Goal: Task Accomplishment & Management: Use online tool/utility

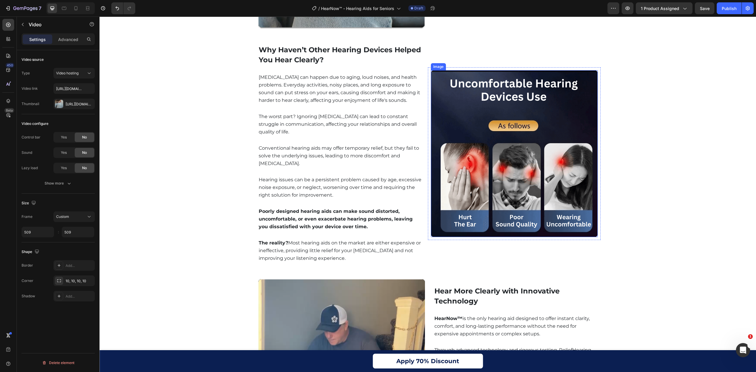
scroll to position [866, 0]
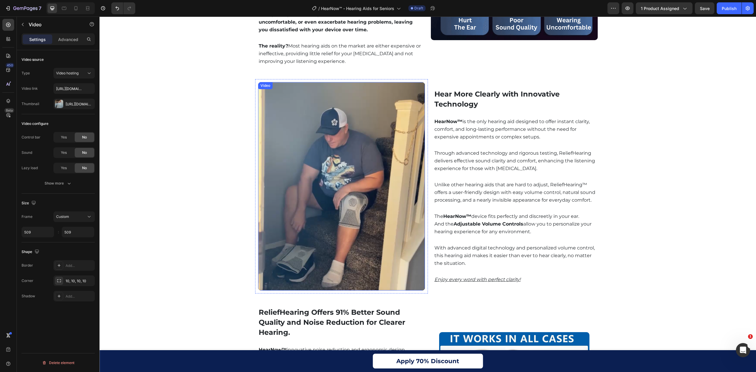
click at [402, 176] on video at bounding box center [341, 186] width 167 height 208
click at [235, 216] on div "Enjoy Clear Hearing and Comfort Every Day Heading Video Row Enjoy Clear Hearing…" at bounding box center [427, 372] width 656 height 1422
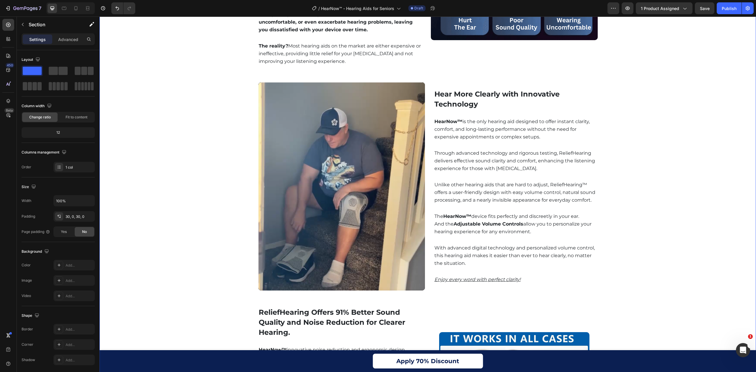
click at [268, 205] on video at bounding box center [341, 186] width 167 height 208
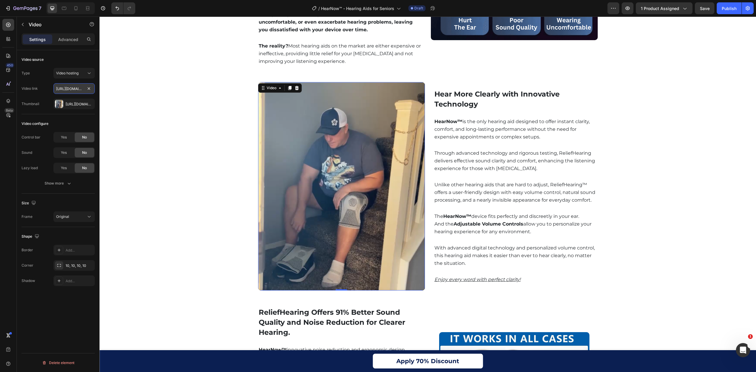
click at [70, 90] on input "[URL][DOMAIN_NAME]" at bounding box center [73, 88] width 41 height 11
paste input "s/files/1/0746/9921/1048/files/ChatGPT_Image_Aug_28_2025_09_10_34_PM.webp?v=175…"
type input "[URL][DOMAIN_NAME]"
click at [122, 184] on div "Enjoy Clear Hearing and Comfort Every Day Heading Video Row Enjoy Clear Hearing…" at bounding box center [427, 372] width 656 height 1422
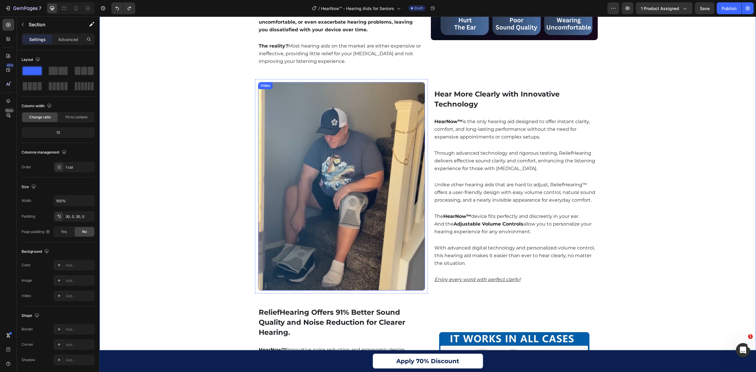
click at [369, 152] on video at bounding box center [341, 186] width 167 height 208
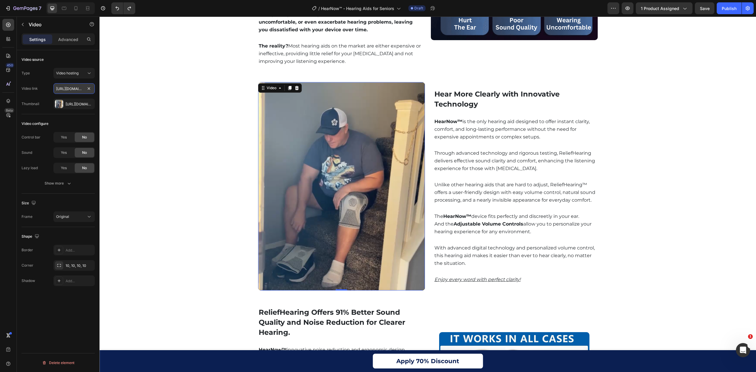
click at [71, 92] on input "[URL][DOMAIN_NAME]" at bounding box center [73, 88] width 41 height 11
paste input "s/files/1/0746/9921/1048/files/ChatGPT_Image_Aug_28_2025_09_10_34_PM.webp?v=175…"
type input "[URL][DOMAIN_NAME]"
click at [344, 107] on video at bounding box center [341, 186] width 167 height 208
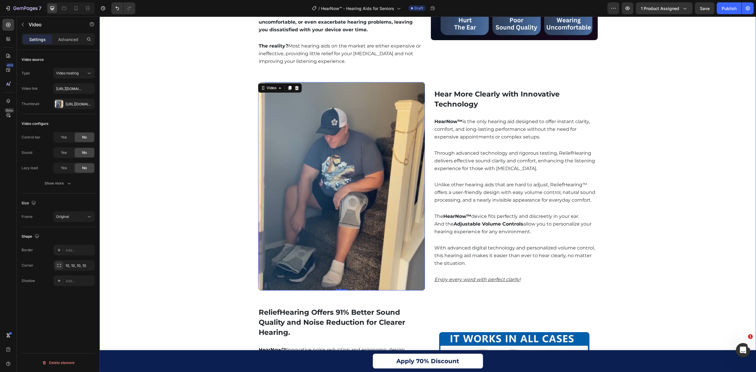
drag, startPoint x: 201, startPoint y: 230, endPoint x: 214, endPoint y: 224, distance: 14.8
click at [201, 229] on div "Enjoy Clear Hearing and Comfort Every Day Heading Video Row Enjoy Clear Hearing…" at bounding box center [427, 372] width 656 height 1422
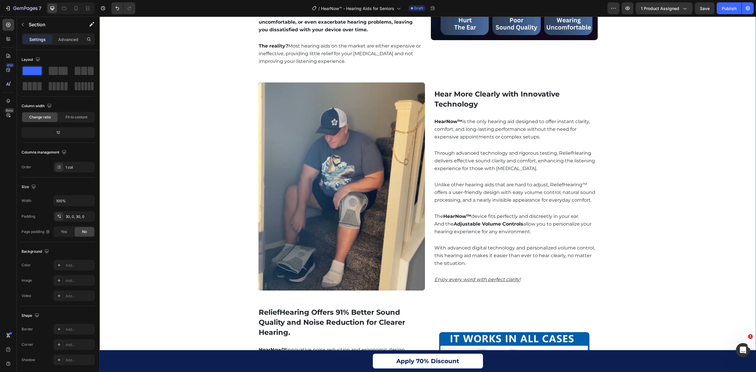
click at [307, 223] on video at bounding box center [341, 186] width 167 height 208
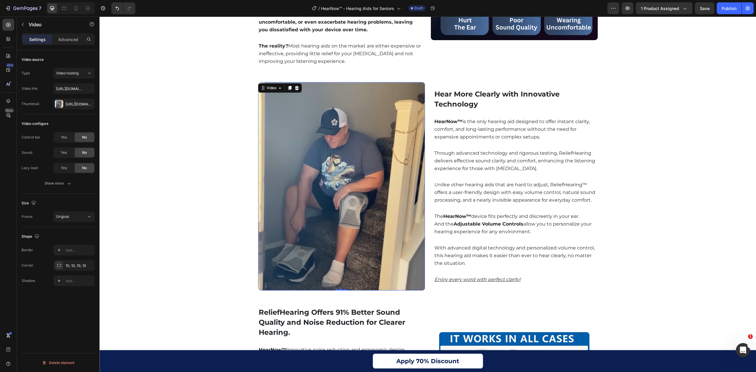
click at [307, 223] on video at bounding box center [341, 186] width 167 height 208
type input "[URL][DOMAIN_NAME]"
click at [717, 100] on div "Enjoy Clear Hearing and Comfort Every Day Heading Video Row Enjoy Clear Hearing…" at bounding box center [427, 372] width 656 height 1422
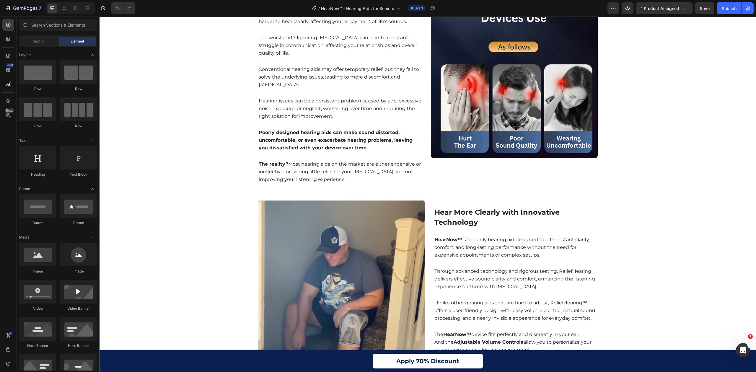
scroll to position [787, 0]
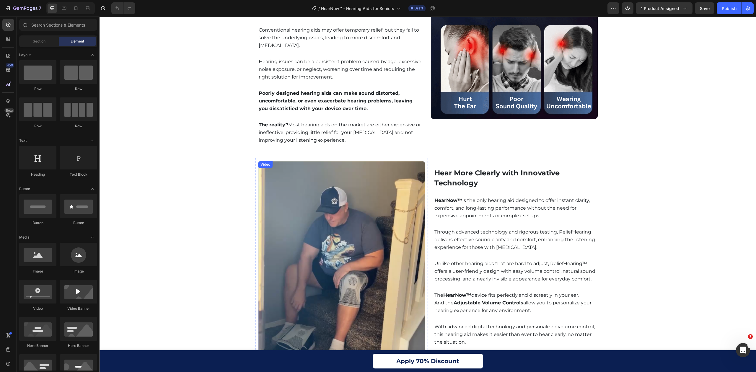
click at [355, 230] on video at bounding box center [341, 265] width 167 height 208
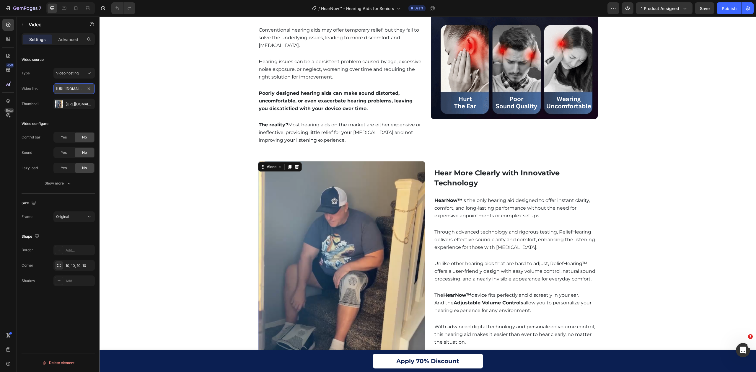
click at [68, 88] on input "[URL][DOMAIN_NAME]" at bounding box center [73, 88] width 41 height 11
paste input "s/files/1/0746/9921/1048/files/ChatGPT_Image_Aug_28_2025_09_10_34_PM.webp?v=175…"
type input "[URL][DOMAIN_NAME]"
click at [341, 205] on video at bounding box center [341, 265] width 167 height 208
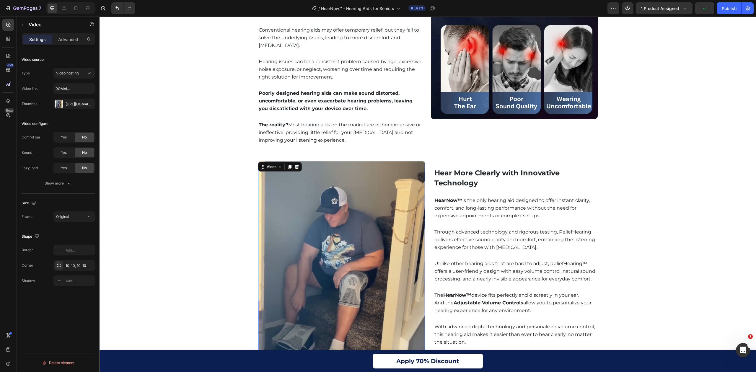
scroll to position [0, 0]
click at [266, 166] on div "Video" at bounding box center [271, 166] width 12 height 5
click at [326, 212] on video at bounding box center [341, 265] width 167 height 208
click at [74, 88] on input "[URL][DOMAIN_NAME]" at bounding box center [73, 88] width 41 height 11
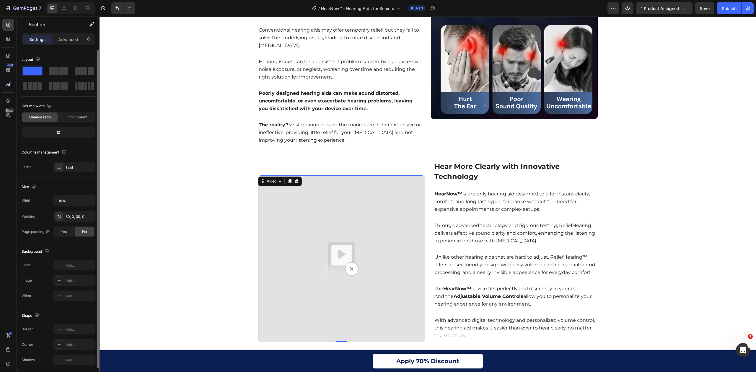
click at [322, 212] on img at bounding box center [341, 258] width 167 height 167
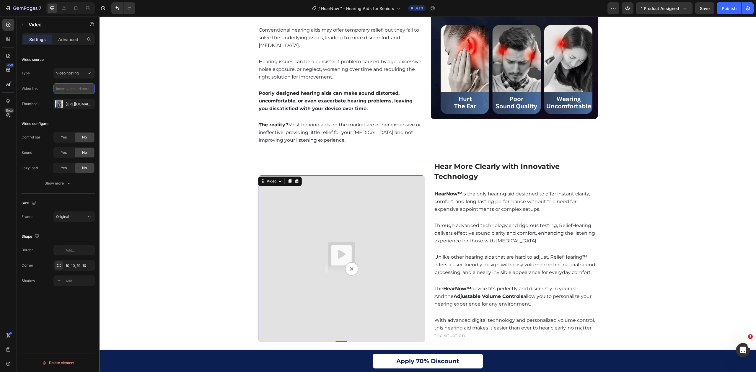
click at [79, 84] on input "text" at bounding box center [73, 88] width 41 height 11
click at [78, 68] on button "Video hosting" at bounding box center [73, 73] width 41 height 11
click at [84, 71] on div "Video hosting" at bounding box center [71, 73] width 30 height 5
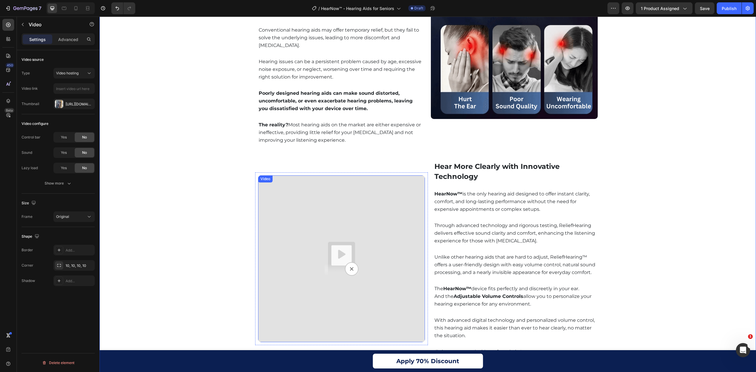
click at [317, 227] on img at bounding box center [341, 258] width 167 height 167
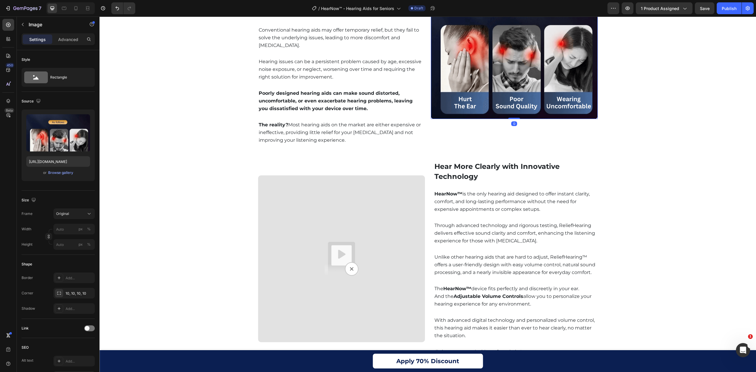
click at [536, 53] on img at bounding box center [514, 35] width 167 height 167
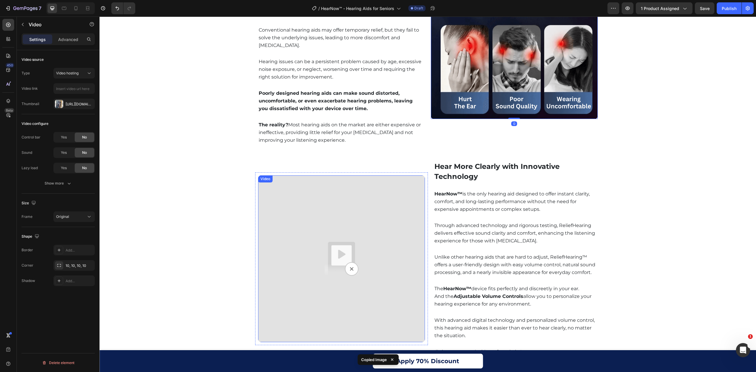
click at [293, 277] on img at bounding box center [341, 258] width 167 height 167
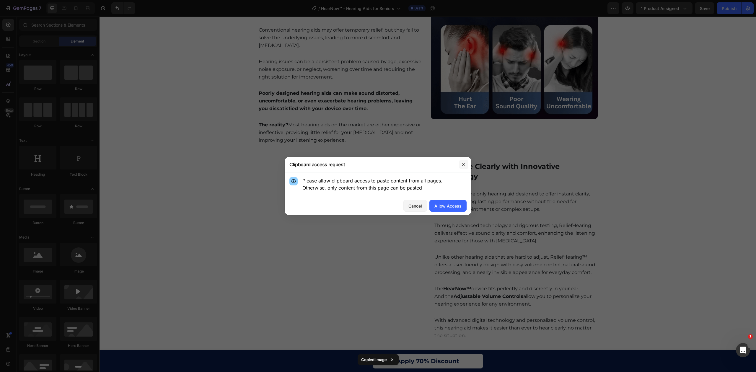
click at [462, 164] on icon "button" at bounding box center [463, 164] width 5 height 5
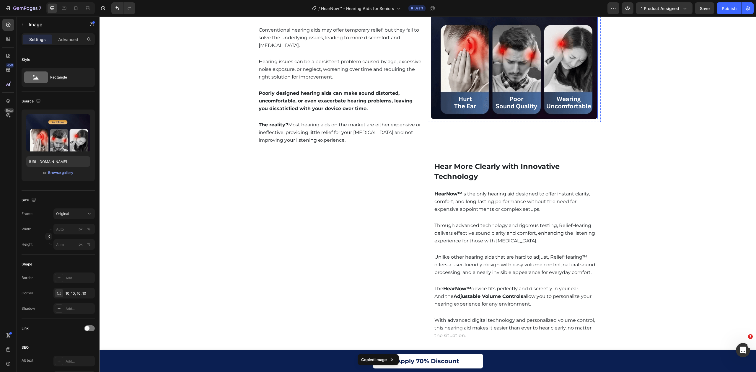
click at [498, 86] on img at bounding box center [514, 35] width 167 height 167
click at [318, 234] on div "Hear More Clearly with Innovative Technology Heading Row" at bounding box center [341, 258] width 173 height 201
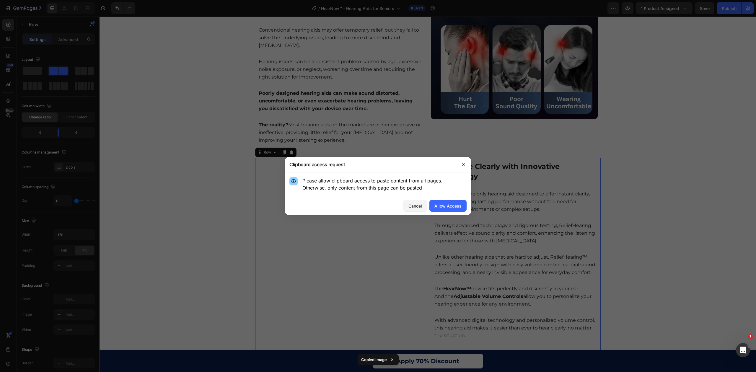
click at [461, 197] on div "Cancel Allow Access" at bounding box center [378, 205] width 187 height 19
click at [461, 200] on button "Allow Access" at bounding box center [447, 206] width 37 height 12
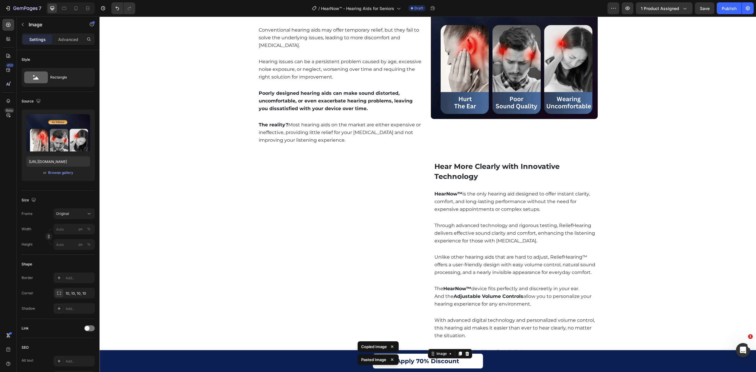
scroll to position [1109, 0]
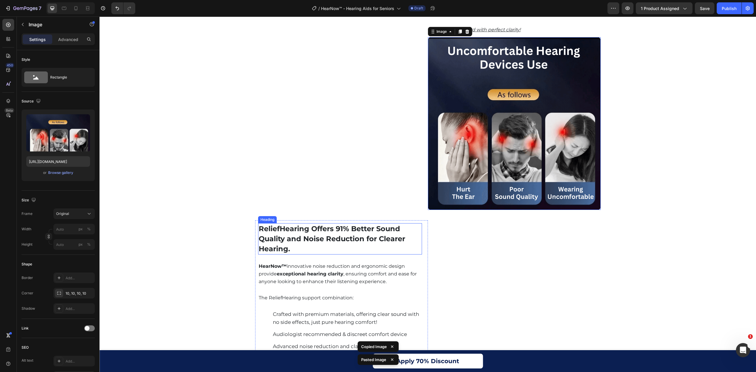
click at [293, 234] on h2 "ReliefHearing Offers 91% Better Sound Quality and Noise Reduction for Clearer H…" at bounding box center [340, 238] width 164 height 31
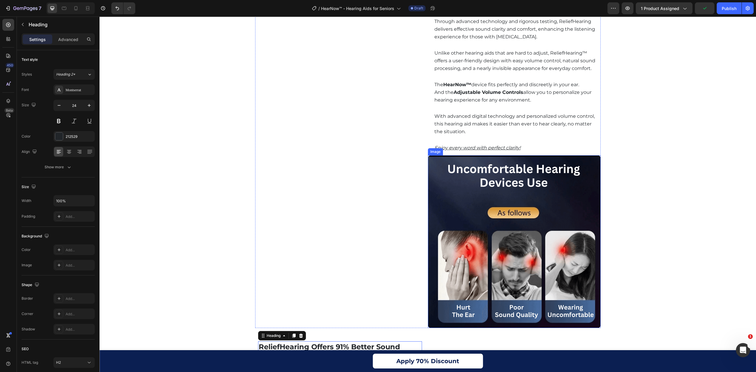
scroll to position [912, 0]
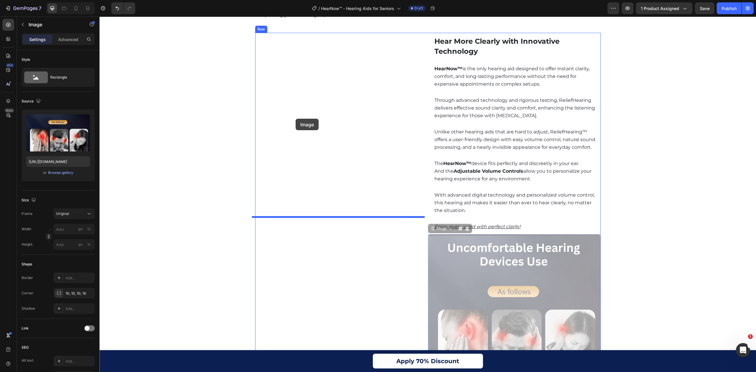
drag, startPoint x: 500, startPoint y: 278, endPoint x: 295, endPoint y: 119, distance: 259.1
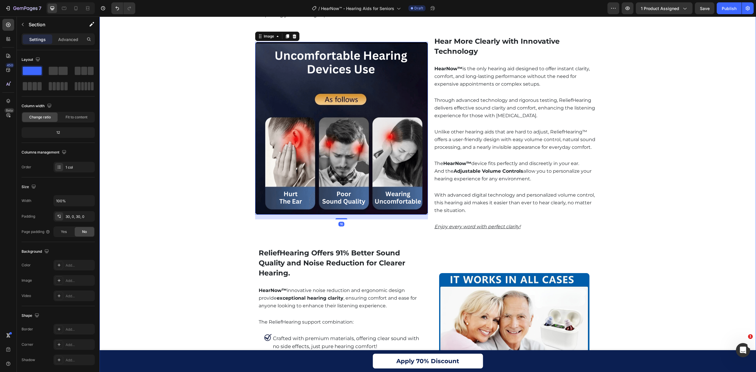
click at [686, 185] on div "Enjoy Clear Hearing and Comfort Every Day Heading Video Row Enjoy Clear Hearing…" at bounding box center [427, 319] width 656 height 1409
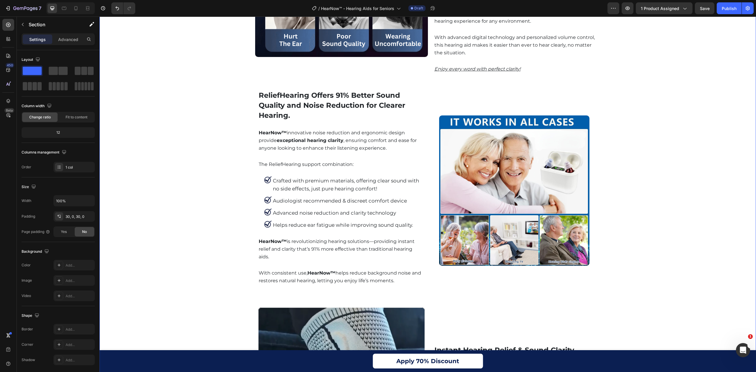
scroll to position [834, 0]
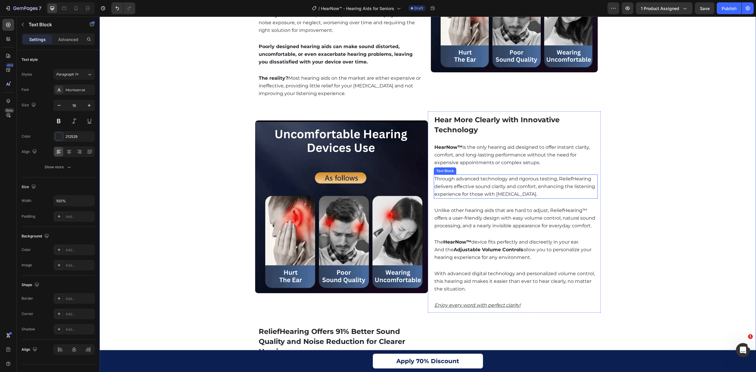
click at [484, 181] on p "Through advanced technology and rigorous testing, ReliefHearing delivers effect…" at bounding box center [515, 186] width 163 height 23
click at [338, 240] on img at bounding box center [341, 206] width 173 height 173
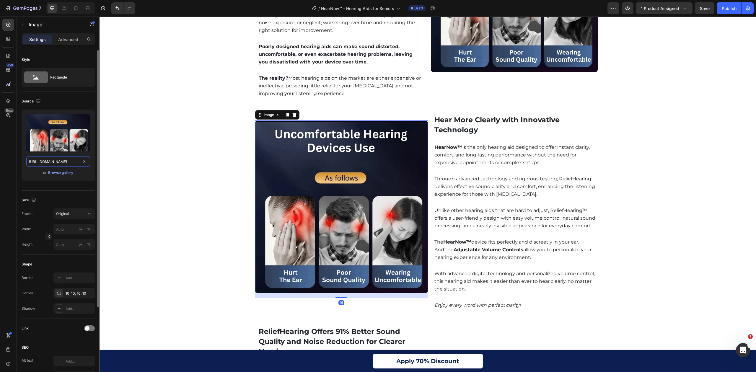
click at [63, 161] on input "[URL][DOMAIN_NAME]" at bounding box center [58, 161] width 64 height 11
paste input "Copy element from Gempages!"
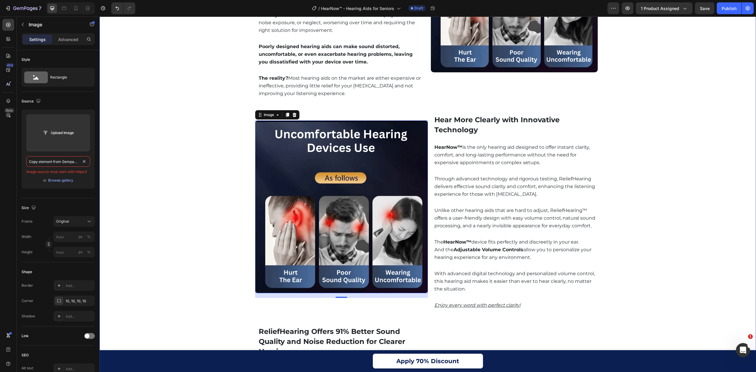
scroll to position [0, 3]
type input "[URL][DOMAIN_NAME]"
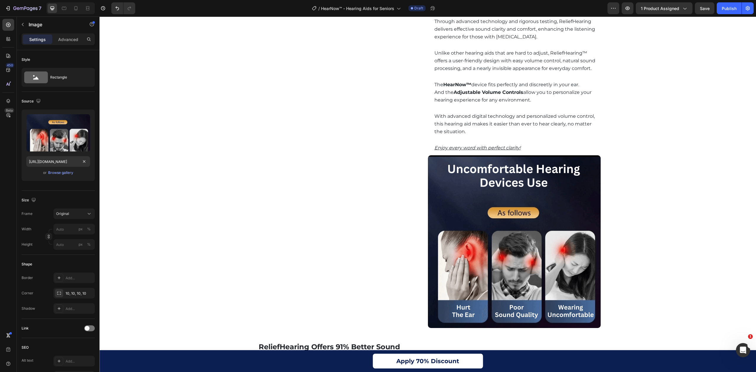
scroll to position [0, 0]
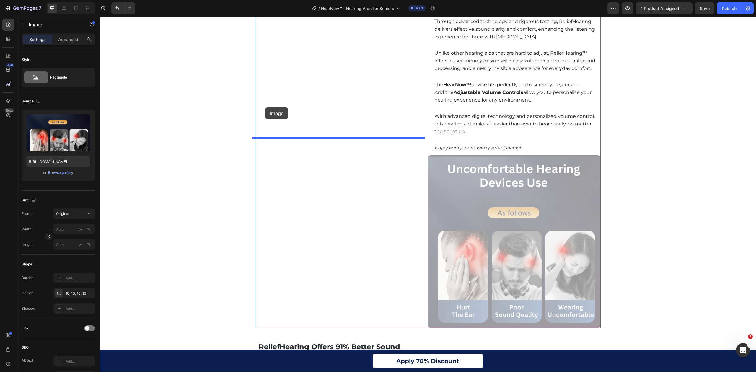
drag, startPoint x: 524, startPoint y: 236, endPoint x: 453, endPoint y: 138, distance: 121.4
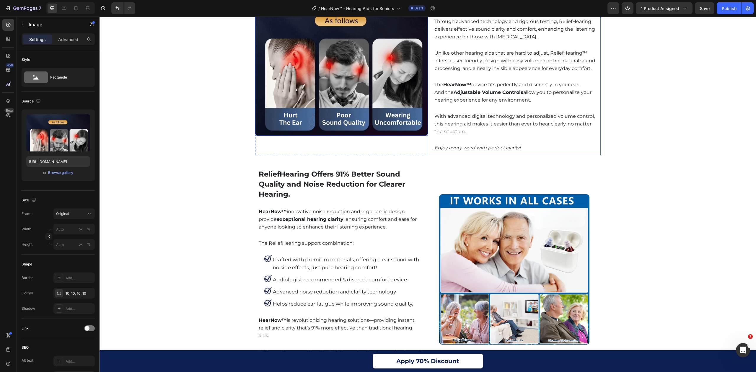
scroll to position [993, 0]
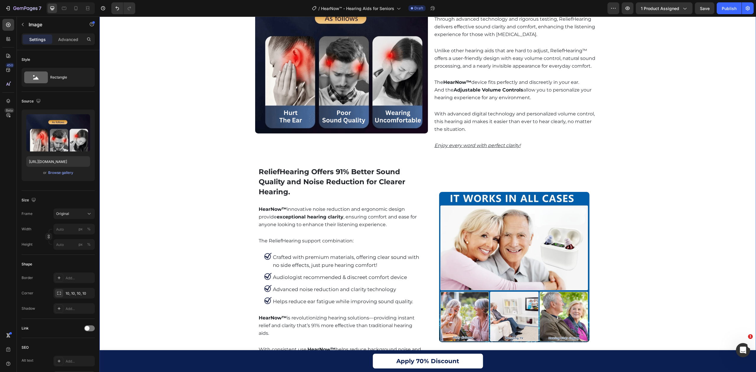
click at [659, 156] on div "Enjoy Clear Hearing and Comfort Every Day Heading Video Row Enjoy Clear Hearing…" at bounding box center [427, 238] width 656 height 1409
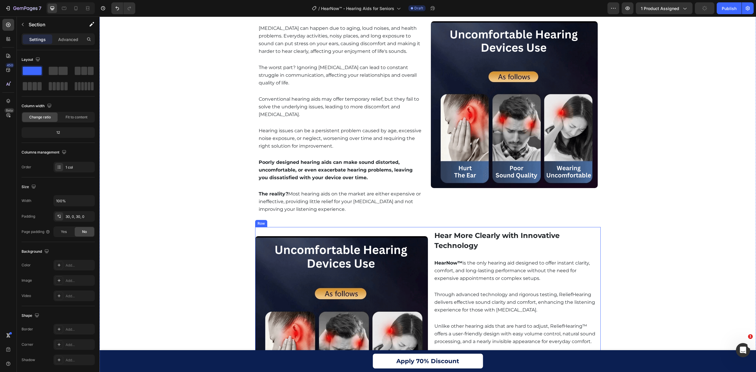
scroll to position [954, 0]
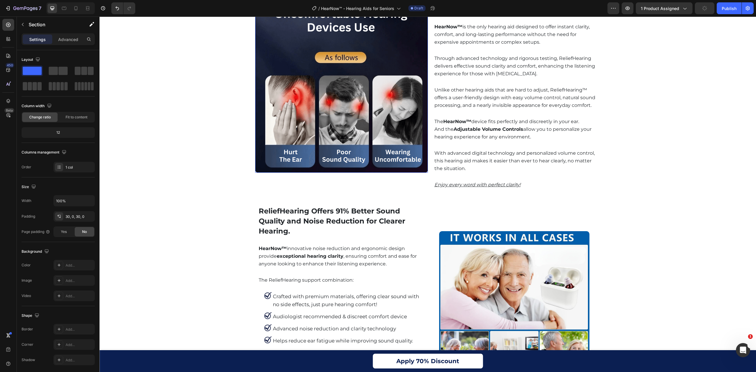
click at [370, 143] on img at bounding box center [341, 86] width 173 height 173
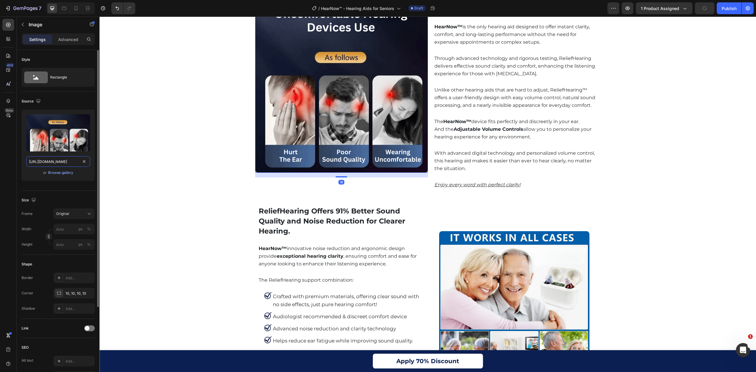
click at [64, 160] on input "[URL][DOMAIN_NAME]" at bounding box center [58, 161] width 64 height 11
paste input "ChatGPT_Image_Aug_28_2025_09_10_34_PM.webp?v=1756396230"
type input "[URL][DOMAIN_NAME]"
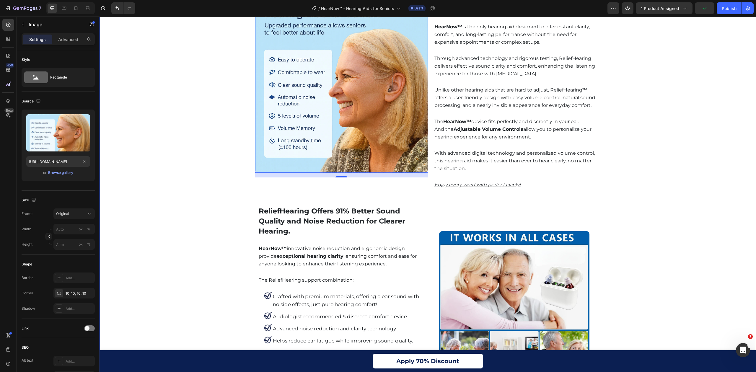
click at [682, 130] on div "Enjoy Clear Hearing and Comfort Every Day Heading Video Row Enjoy Clear Hearing…" at bounding box center [427, 277] width 656 height 1409
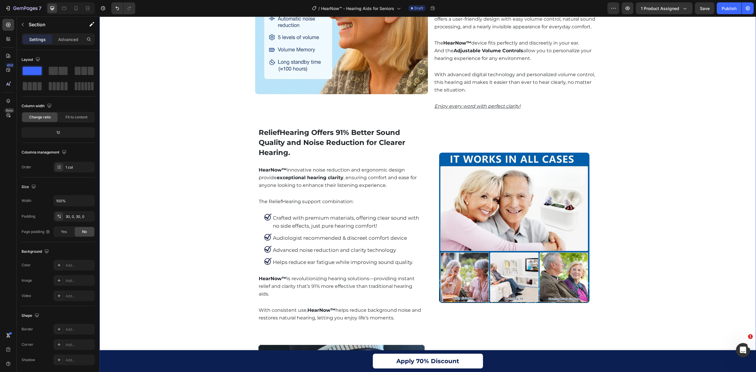
scroll to position [1072, 0]
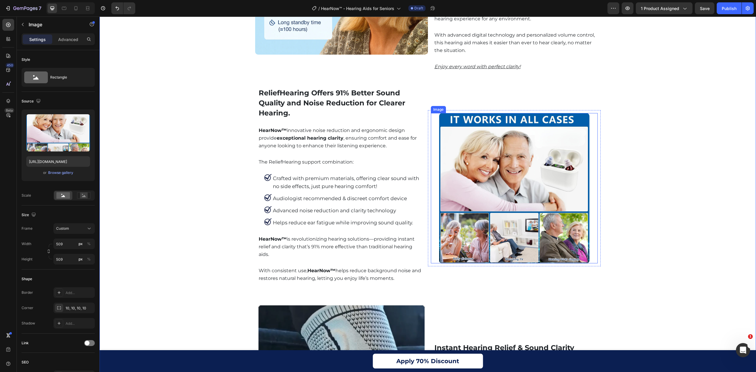
click at [542, 236] on img at bounding box center [514, 188] width 150 height 150
click at [71, 159] on input "[URL][DOMAIN_NAME]" at bounding box center [58, 161] width 64 height 11
paste input "ChatGPT_Image_Aug_28_2025_08_59_46_PM.webp?v=1756396230"
type input "[URL][DOMAIN_NAME]"
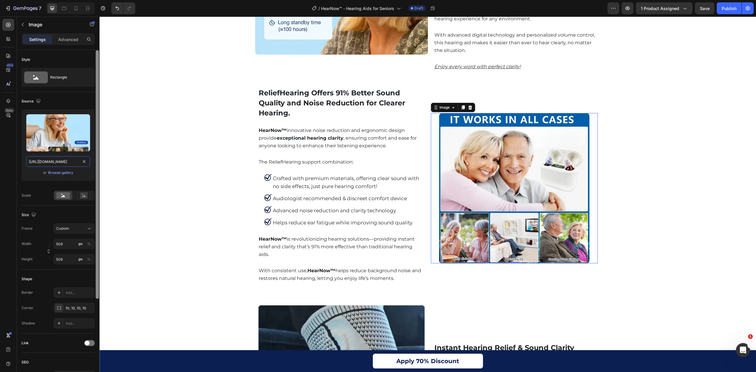
scroll to position [0, 156]
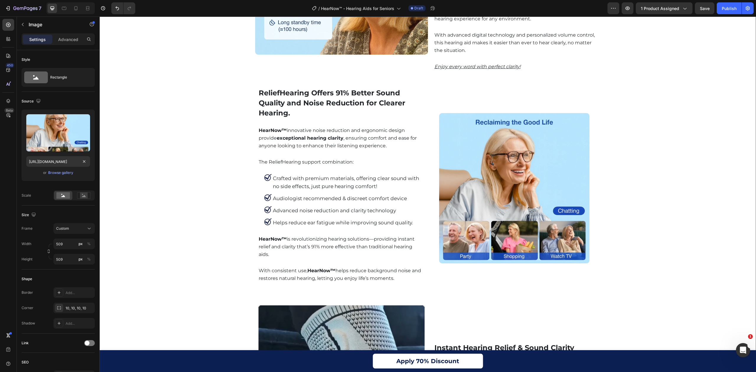
click at [629, 121] on div "Enjoy Clear Hearing and Comfort Every Day Heading Video Row Enjoy Clear Hearing…" at bounding box center [427, 159] width 656 height 1409
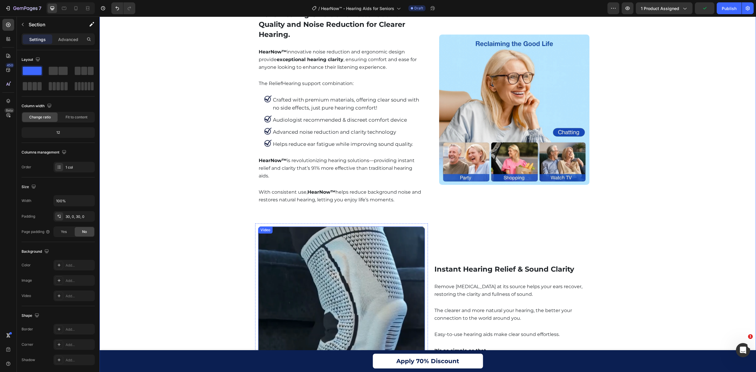
scroll to position [1308, 0]
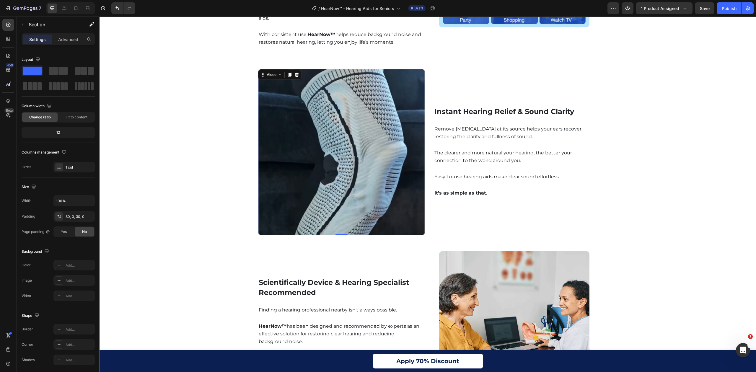
click at [335, 130] on video at bounding box center [341, 152] width 167 height 166
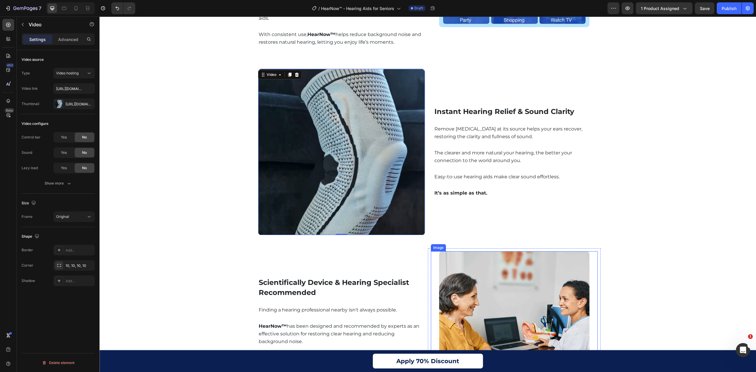
scroll to position [1426, 0]
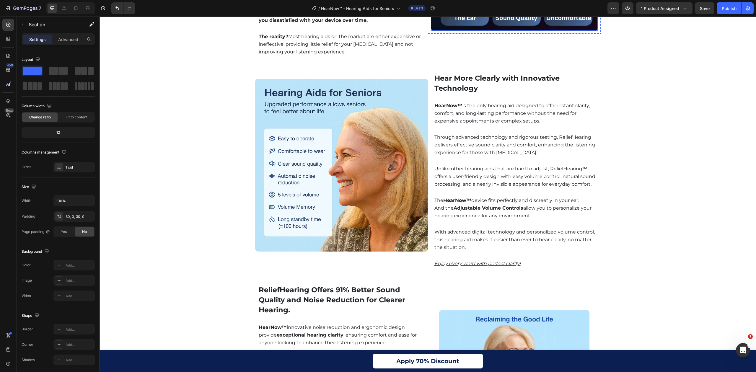
scroll to position [639, 0]
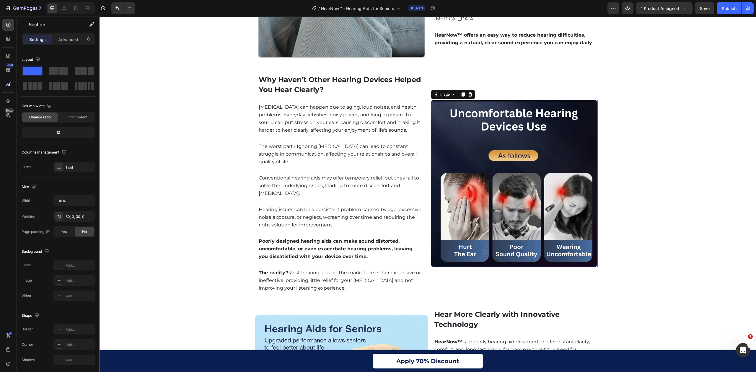
click at [520, 158] on img at bounding box center [514, 183] width 167 height 167
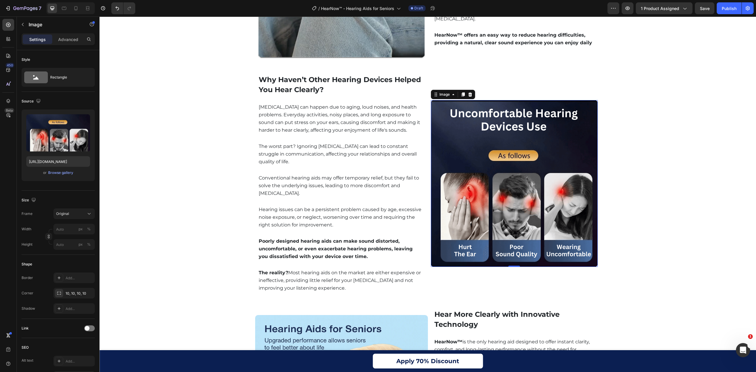
click at [497, 164] on img at bounding box center [514, 183] width 167 height 167
click at [61, 161] on input "[URL][DOMAIN_NAME]" at bounding box center [58, 161] width 64 height 11
paste input "ChatGPT_Image_Aug_28_2025_09_23_34_PM.webp?v=1756396467"
type input "[URL][DOMAIN_NAME]"
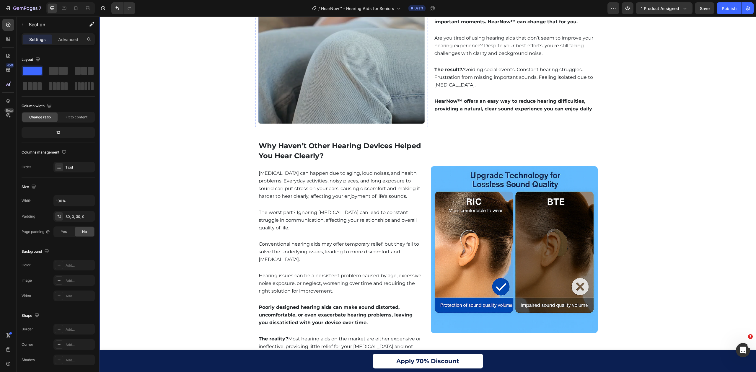
scroll to position [364, 0]
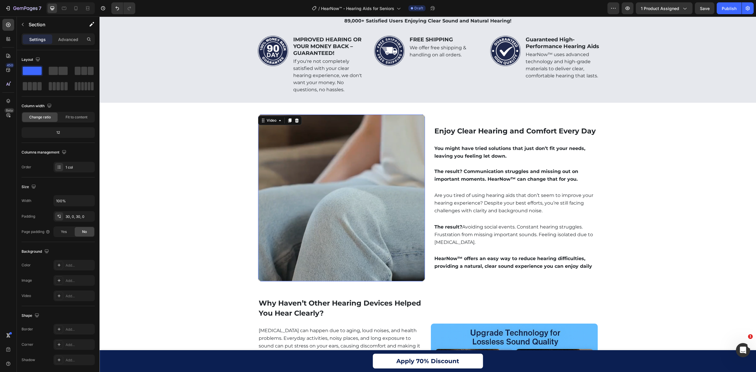
click at [387, 237] on video at bounding box center [341, 198] width 167 height 167
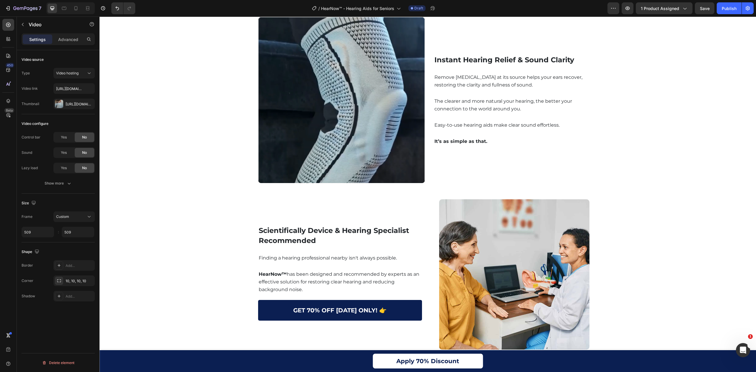
scroll to position [1505, 0]
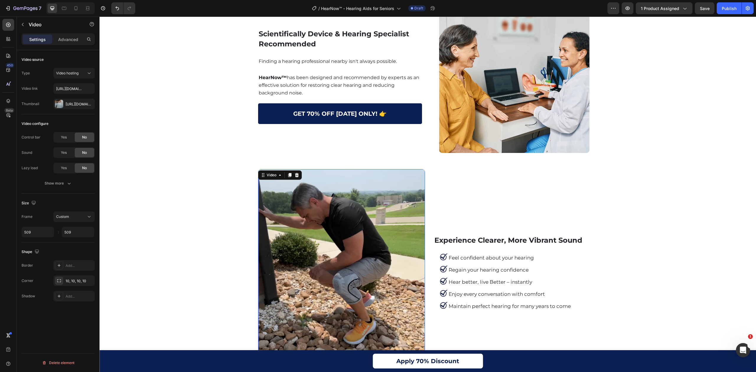
click at [314, 217] on video at bounding box center [341, 273] width 167 height 208
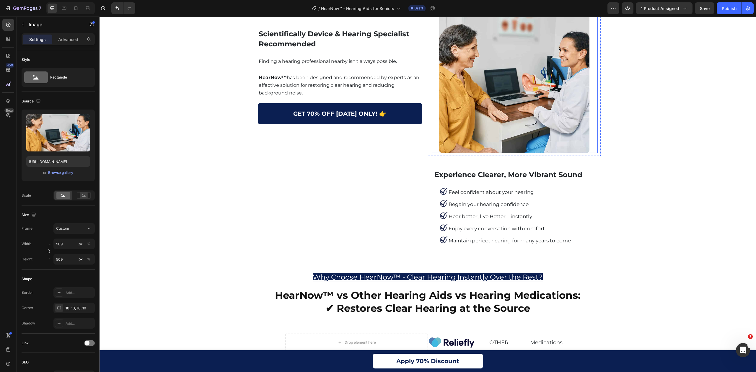
click at [511, 97] on img at bounding box center [514, 78] width 150 height 150
click at [344, 211] on div "Experience Clearer, More Vibrant Sound Heading Row" at bounding box center [341, 207] width 173 height 82
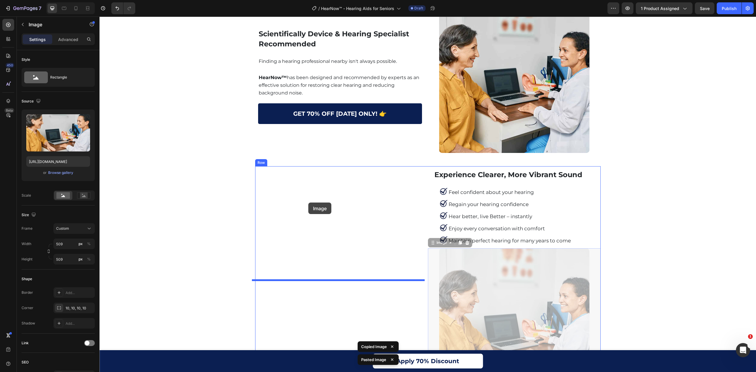
drag, startPoint x: 503, startPoint y: 290, endPoint x: 308, endPoint y: 202, distance: 213.8
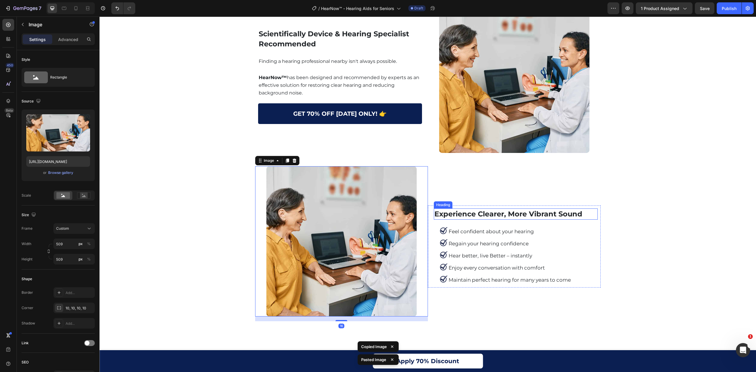
click at [268, 250] on img at bounding box center [341, 241] width 150 height 150
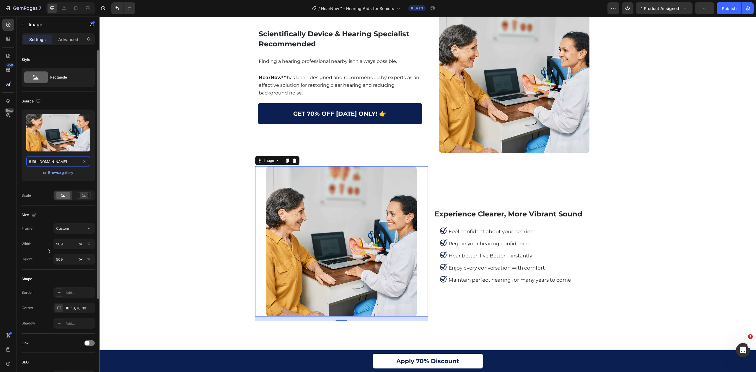
click at [57, 161] on input "[URL][DOMAIN_NAME]" at bounding box center [58, 161] width 64 height 11
paste input "6e3f1244-dde8-45ac-9643-88259eadcaff.webp?v=1756396230"
type input "[URL][DOMAIN_NAME]"
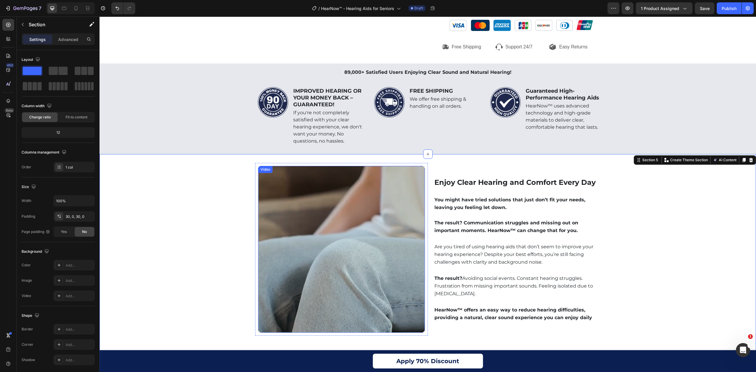
scroll to position [403, 0]
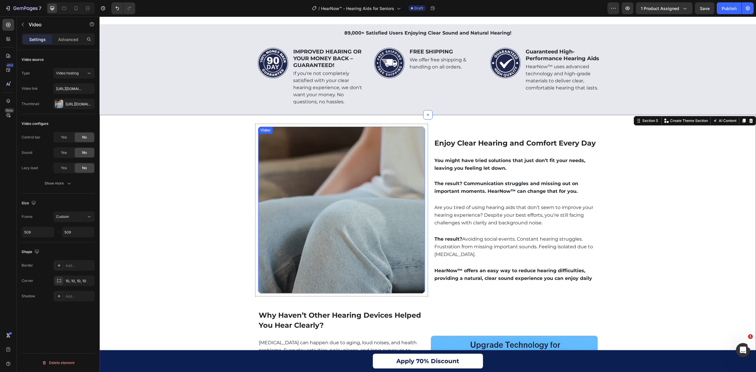
click at [361, 209] on video at bounding box center [341, 210] width 167 height 167
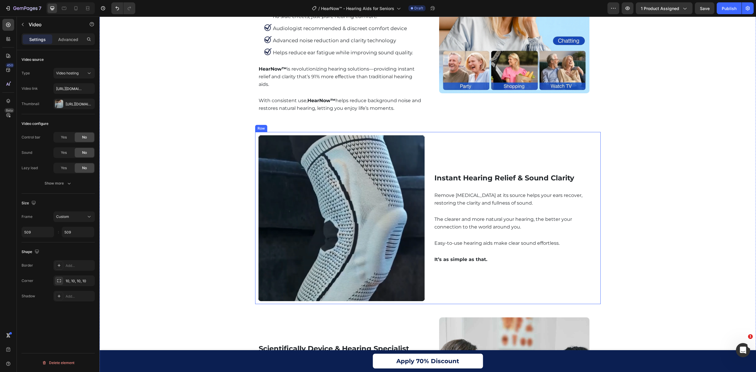
scroll to position [1387, 0]
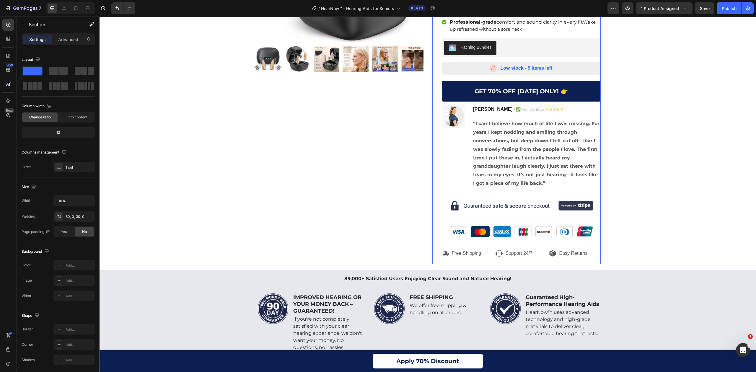
scroll to position [275, 0]
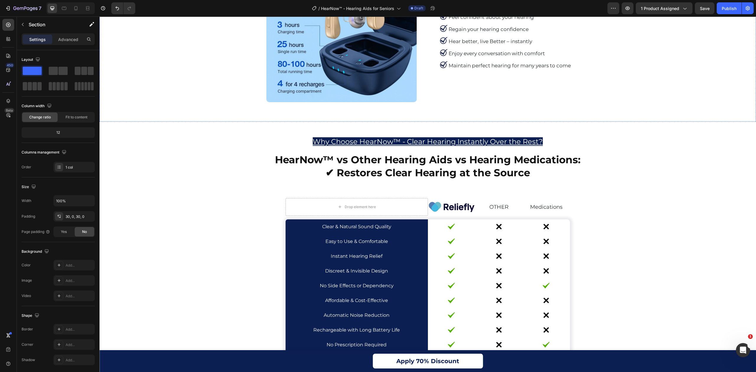
scroll to position [1495, 0]
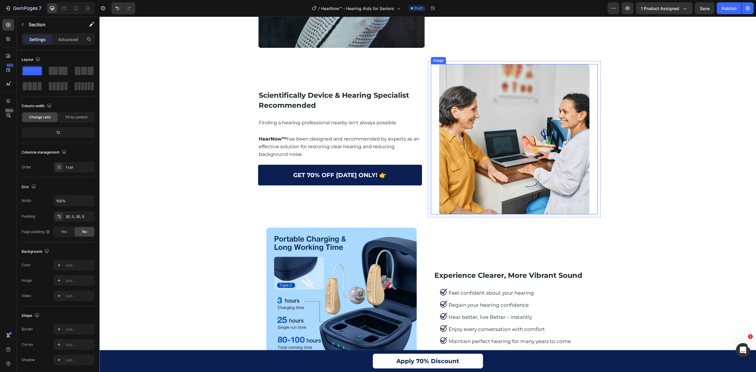
click at [534, 153] on img at bounding box center [514, 139] width 150 height 150
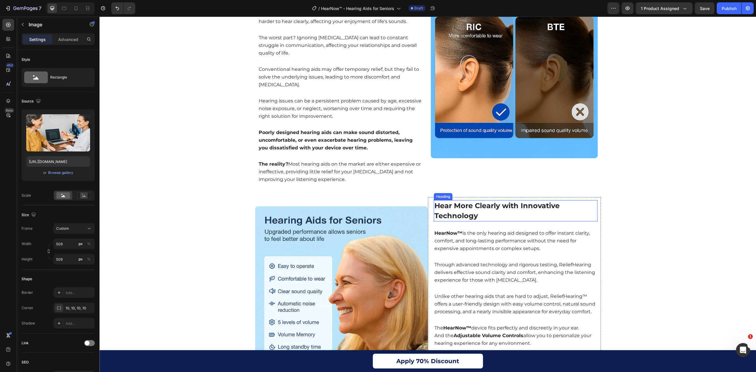
scroll to position [590, 0]
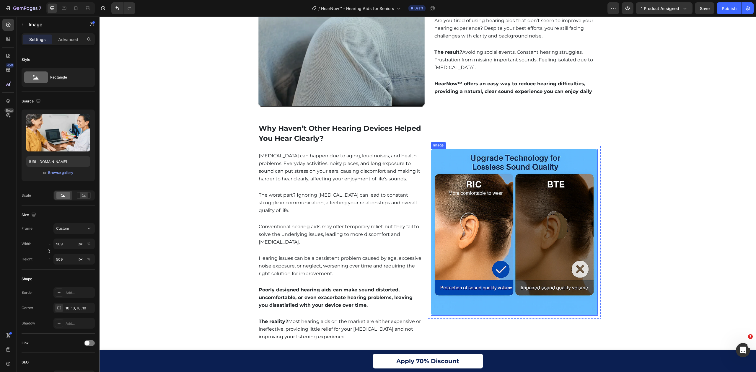
click at [508, 177] on img at bounding box center [514, 232] width 167 height 167
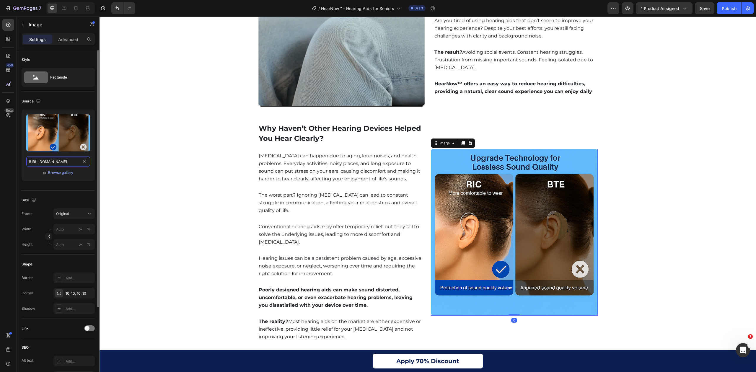
click at [62, 163] on input "[URL][DOMAIN_NAME]" at bounding box center [58, 161] width 64 height 11
paste input "8_37_PM.webp?v=1756396761"
type input "[URL][DOMAIN_NAME]"
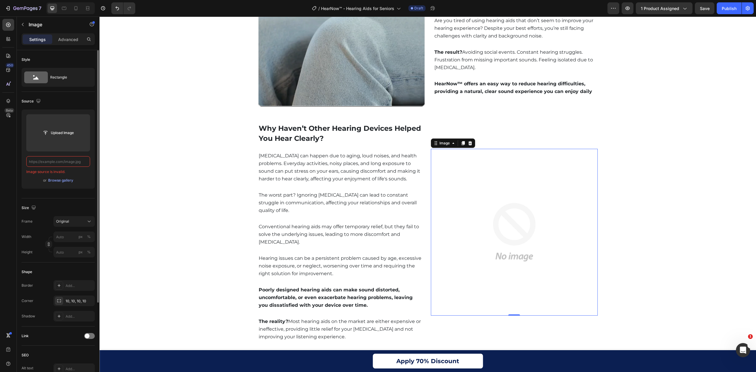
scroll to position [0, 0]
click at [55, 160] on input "text" at bounding box center [58, 161] width 64 height 11
paste input "[URL][DOMAIN_NAME]"
type input "[URL][DOMAIN_NAME]"
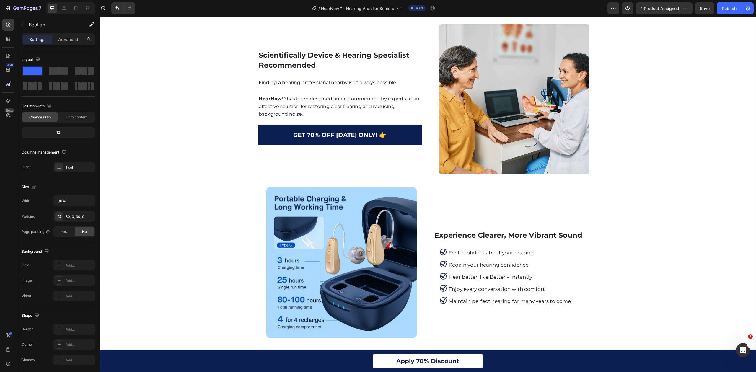
scroll to position [1299, 0]
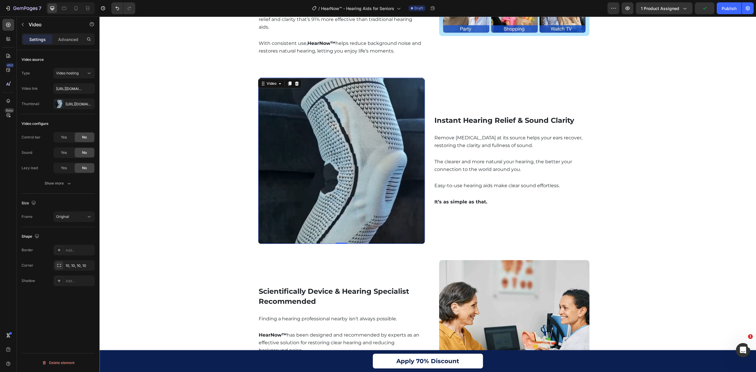
click at [368, 212] on video at bounding box center [341, 161] width 167 height 166
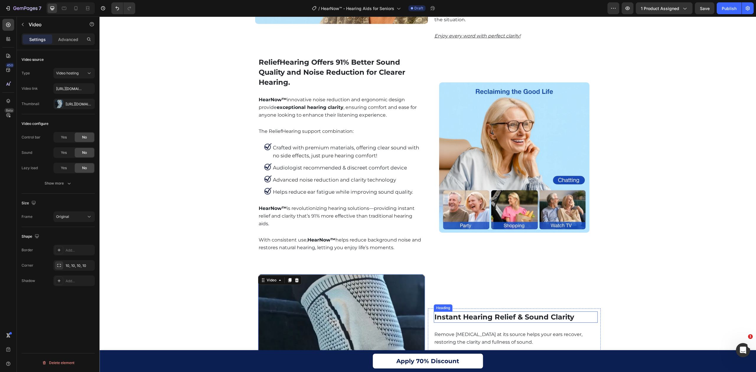
scroll to position [1378, 0]
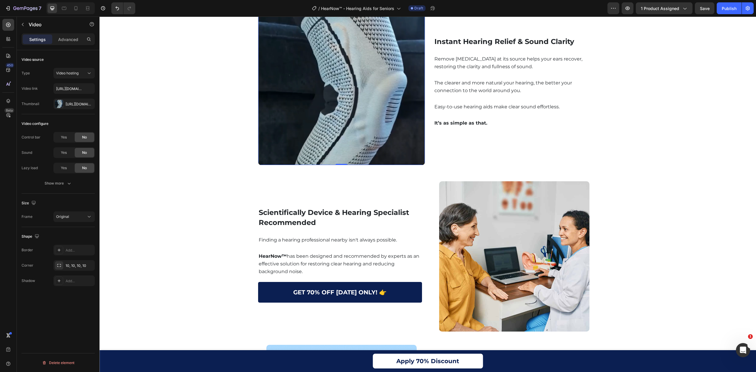
click at [359, 48] on video at bounding box center [341, 82] width 167 height 166
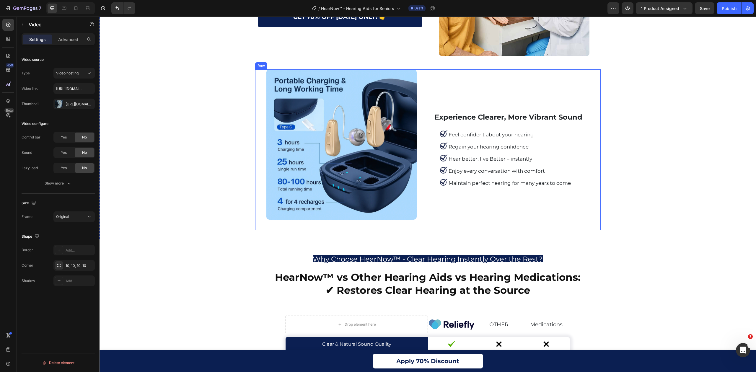
scroll to position [1496, 0]
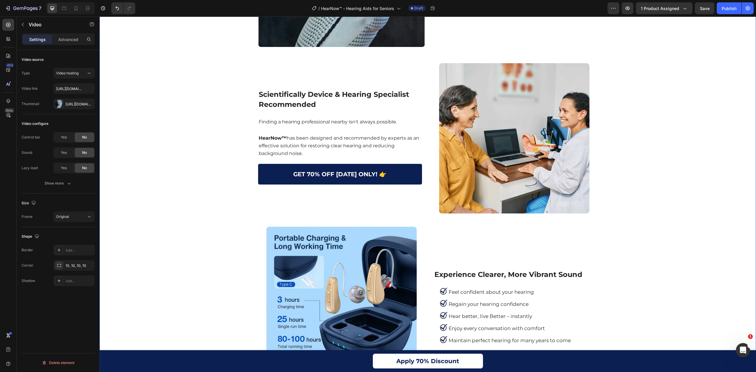
click at [501, 173] on img at bounding box center [514, 138] width 150 height 150
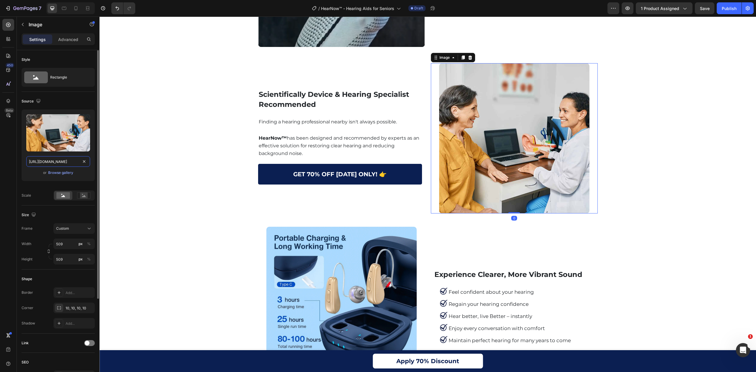
click at [59, 162] on input "[URL][DOMAIN_NAME]" at bounding box center [58, 161] width 64 height 11
paste input "ChatGPT_Image_Aug_28_2025_09_33_35_PM.webp?v=1756397046"
type input "[URL][DOMAIN_NAME]"
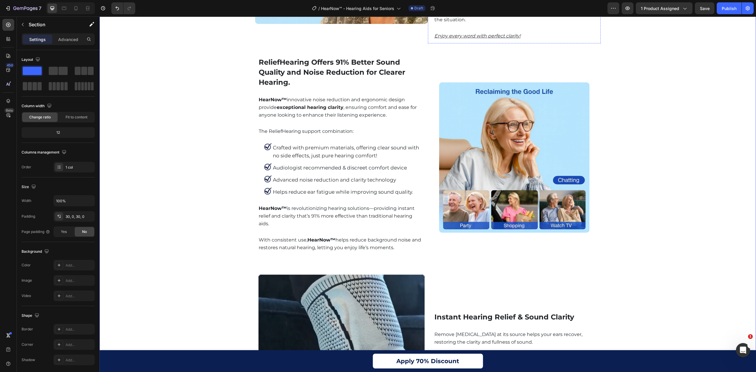
scroll to position [1024, 0]
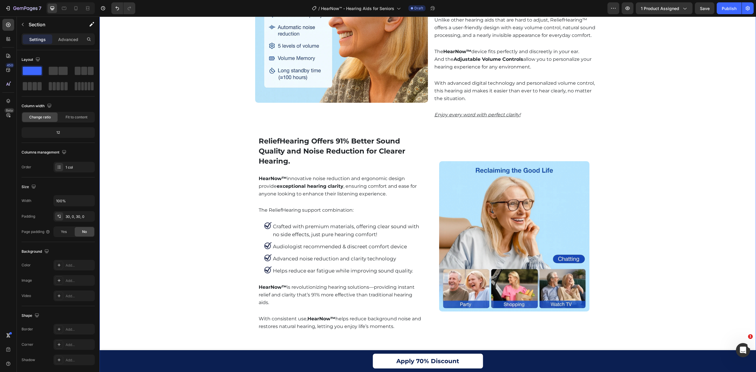
click at [711, 183] on div "Enjoy Clear Hearing and Comfort Every Day Heading Video Row Enjoy Clear Hearing…" at bounding box center [427, 181] width 656 height 1357
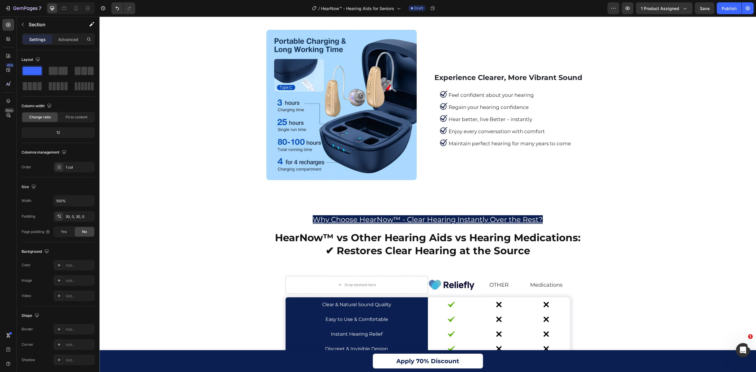
scroll to position [1575, 0]
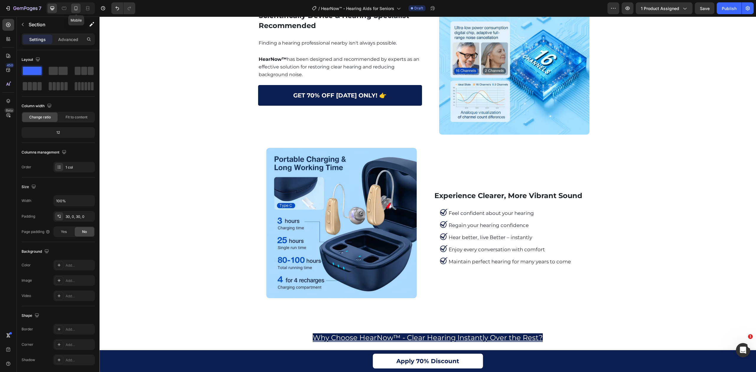
click at [74, 9] on icon at bounding box center [76, 8] width 6 height 6
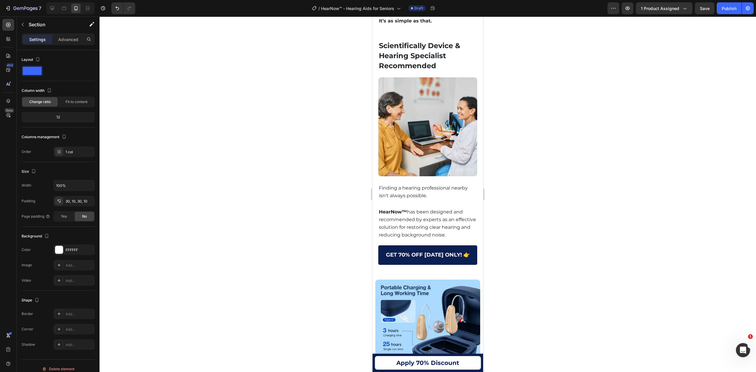
scroll to position [2561, 0]
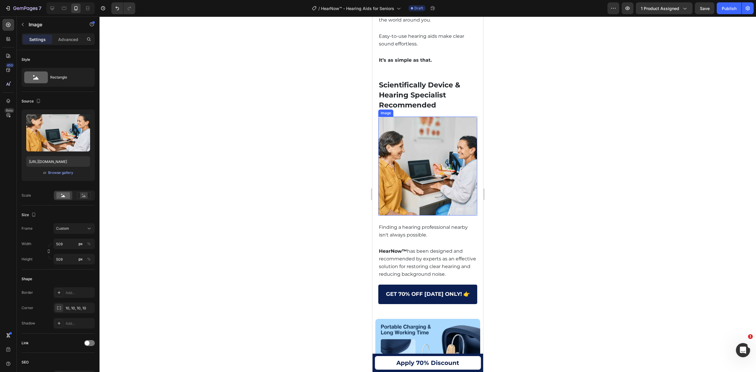
click at [448, 148] on img at bounding box center [427, 166] width 99 height 99
click at [67, 161] on input "[URL][DOMAIN_NAME]" at bounding box center [58, 161] width 64 height 11
paste input "ChatGPT_Image_Aug_28_2025_09_33_35_PM.webp?v=1756397046"
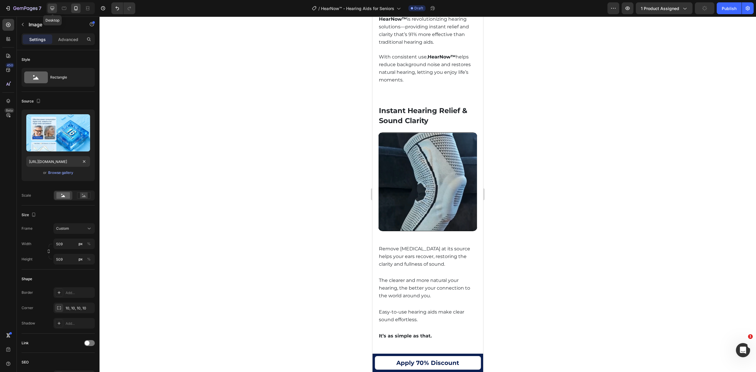
scroll to position [0, 0]
click at [53, 5] on icon at bounding box center [52, 8] width 6 height 6
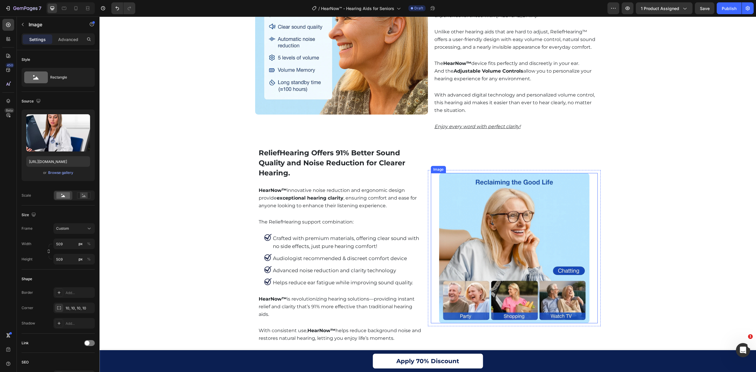
scroll to position [1015, 0]
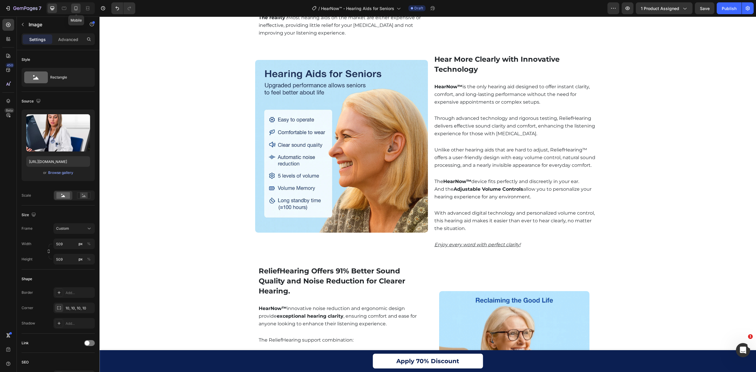
click at [77, 6] on icon at bounding box center [75, 8] width 3 height 4
type input "[URL][DOMAIN_NAME]"
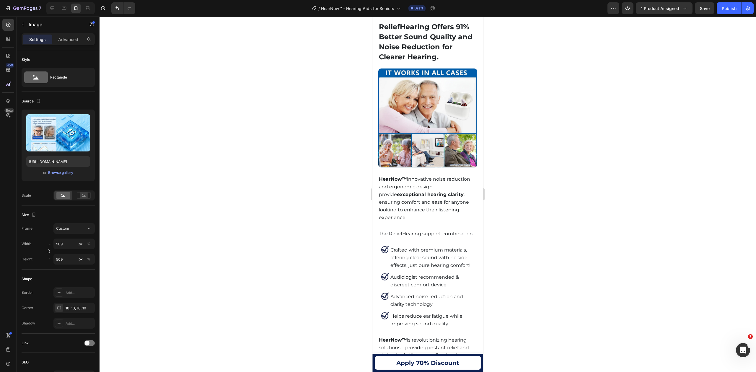
scroll to position [1686, 0]
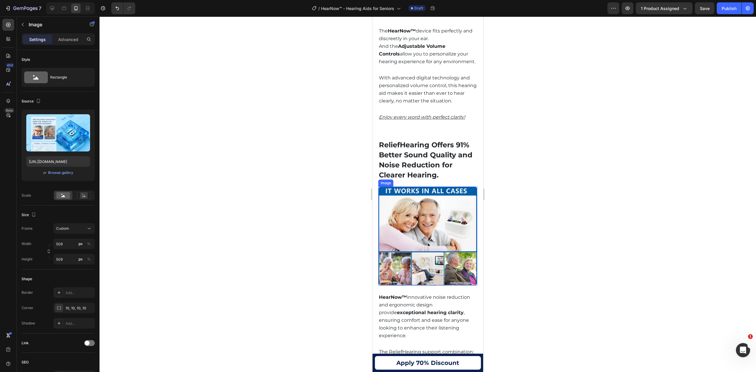
click at [434, 230] on img at bounding box center [427, 236] width 99 height 99
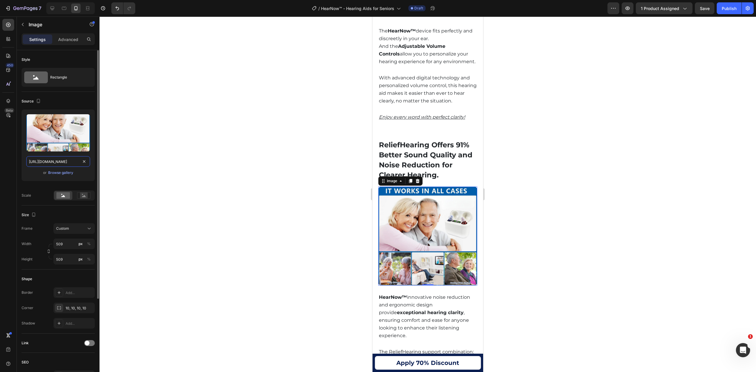
click at [56, 161] on input "[URL][DOMAIN_NAME]" at bounding box center [58, 161] width 64 height 11
paste input "ChatGPT_Image_Aug_28_2025_08_59_46_PM.webp?v=1756396230"
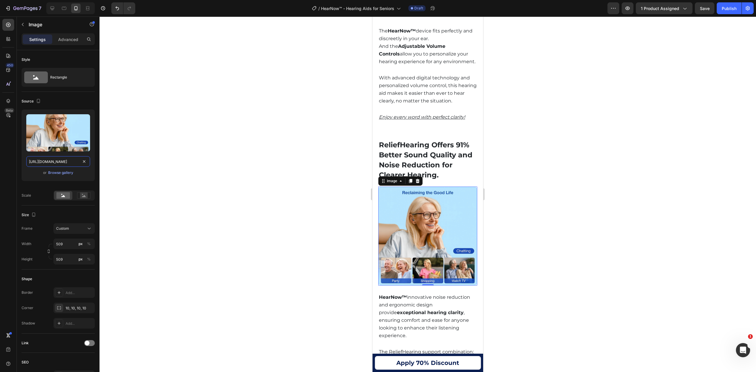
scroll to position [0, 156]
type input "[URL][DOMAIN_NAME]"
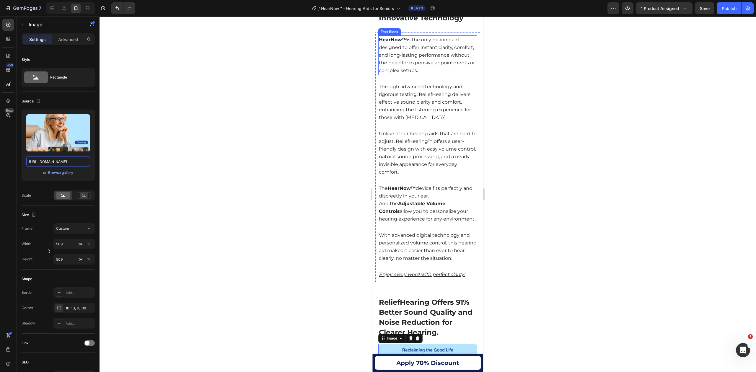
scroll to position [1371, 0]
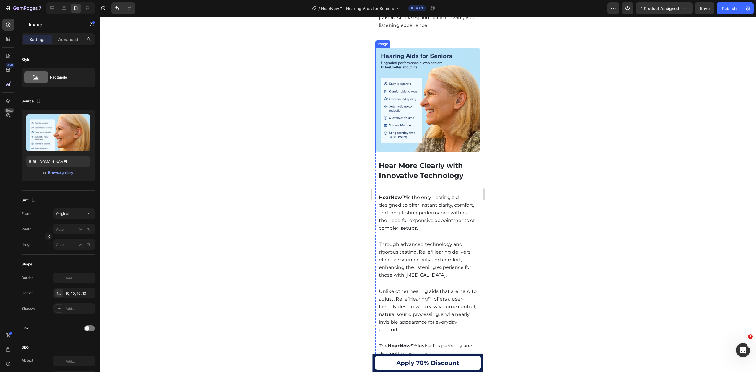
click at [424, 104] on img at bounding box center [427, 100] width 105 height 105
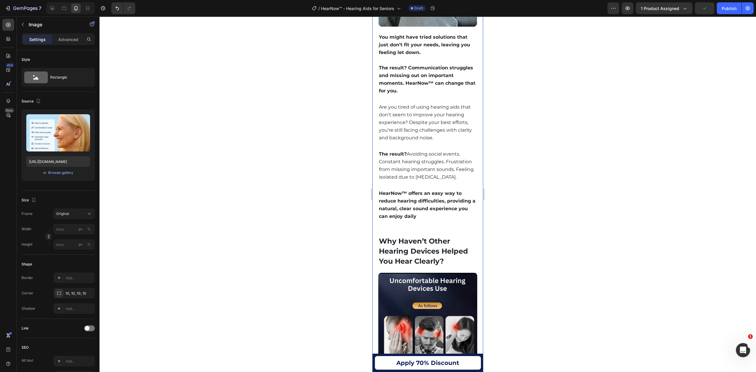
scroll to position [899, 0]
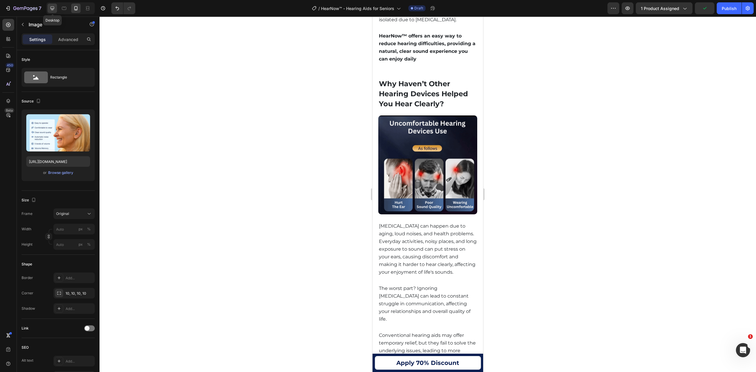
click at [52, 8] on icon at bounding box center [52, 8] width 6 height 6
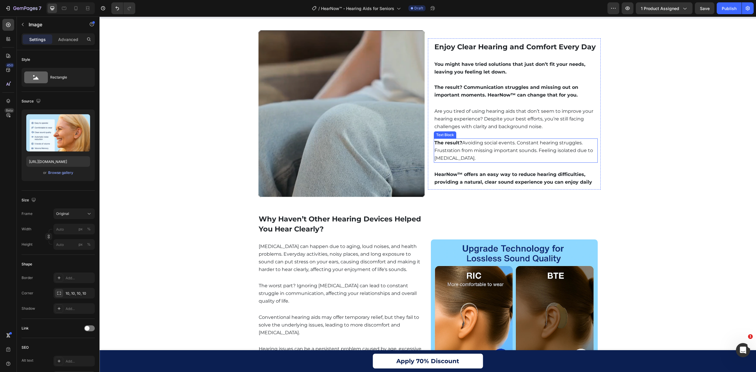
scroll to position [567, 0]
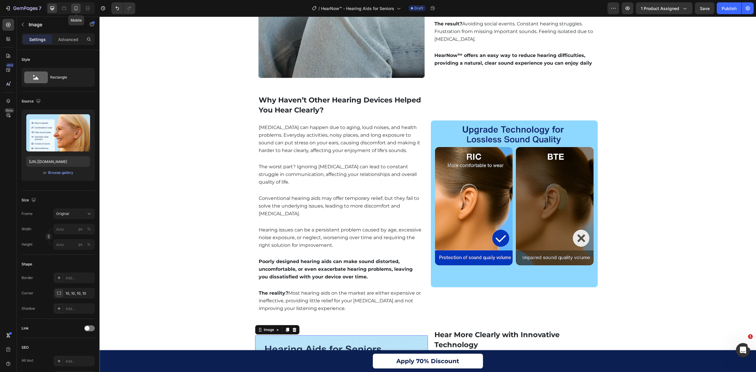
click at [78, 4] on div at bounding box center [75, 8] width 9 height 9
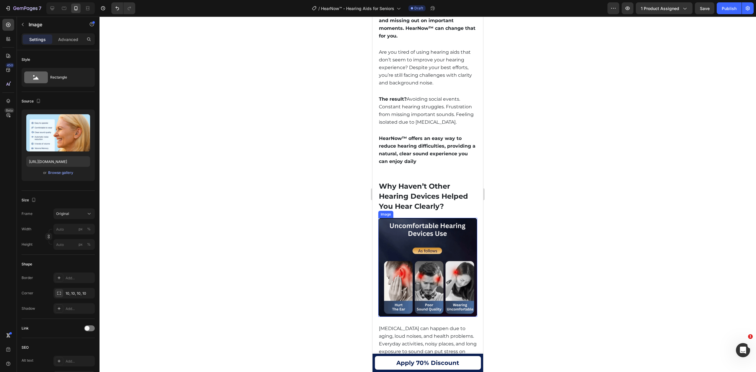
scroll to position [1053, 0]
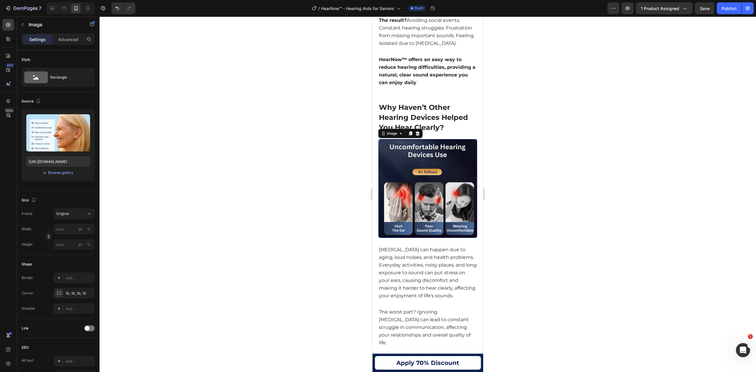
click at [424, 209] on img at bounding box center [427, 188] width 99 height 99
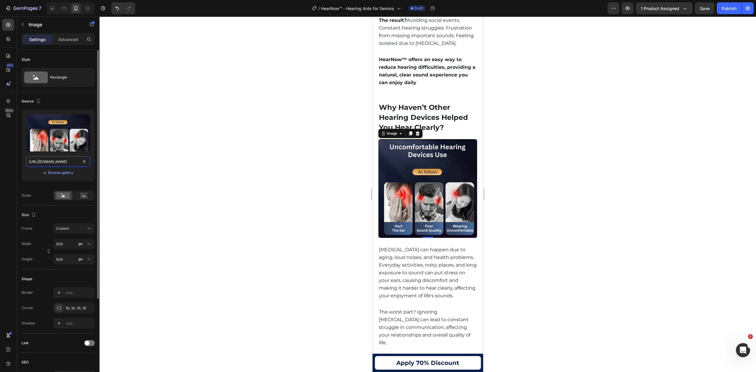
click at [43, 162] on input "[URL][DOMAIN_NAME]" at bounding box center [58, 161] width 64 height 11
paste input "ChatGPT_Image_Aug_28_2025_09_28_37_PM.webp?v=1756396761"
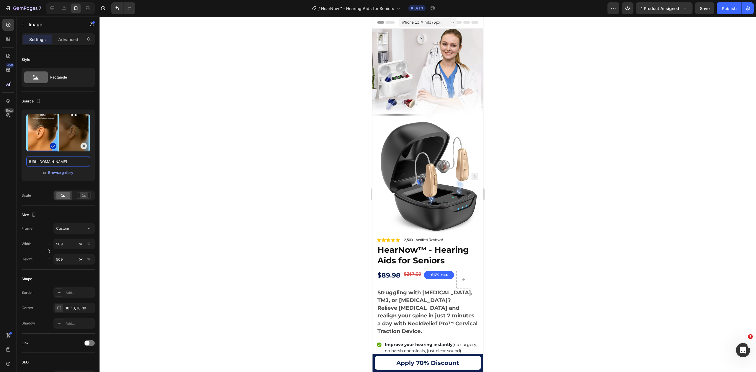
scroll to position [0, 0]
click at [54, 7] on icon at bounding box center [52, 8] width 6 height 6
type input "[URL][DOMAIN_NAME]"
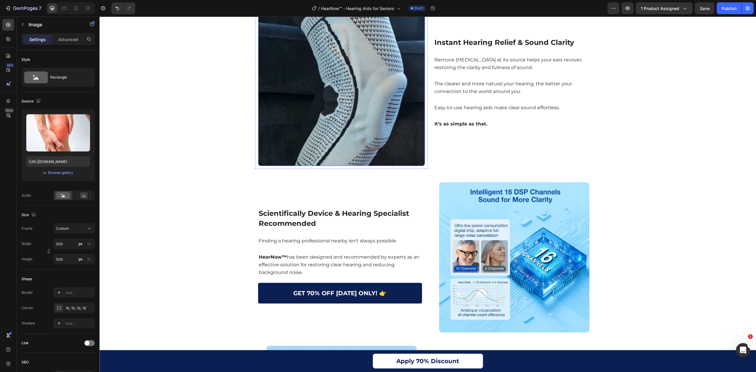
scroll to position [1338, 0]
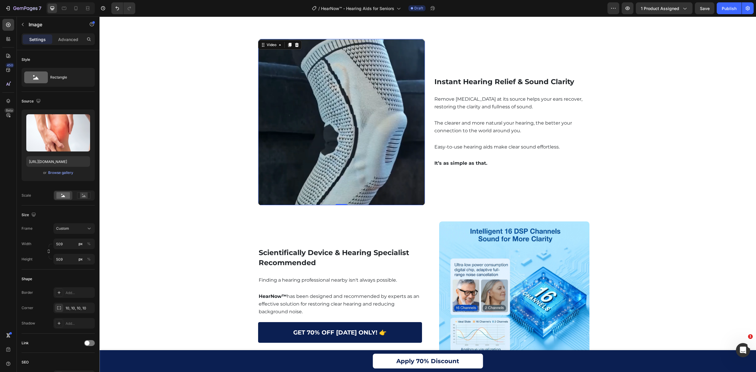
click at [370, 123] on video at bounding box center [341, 122] width 167 height 166
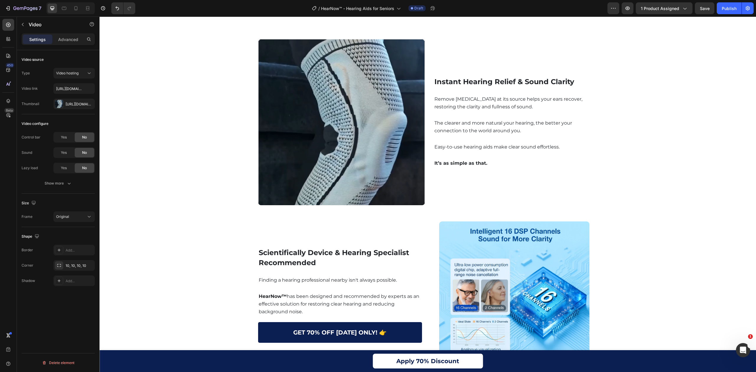
scroll to position [1259, 0]
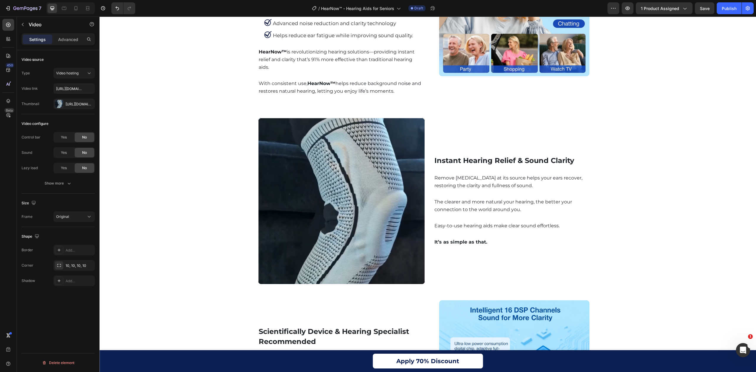
click at [378, 179] on video at bounding box center [341, 201] width 167 height 166
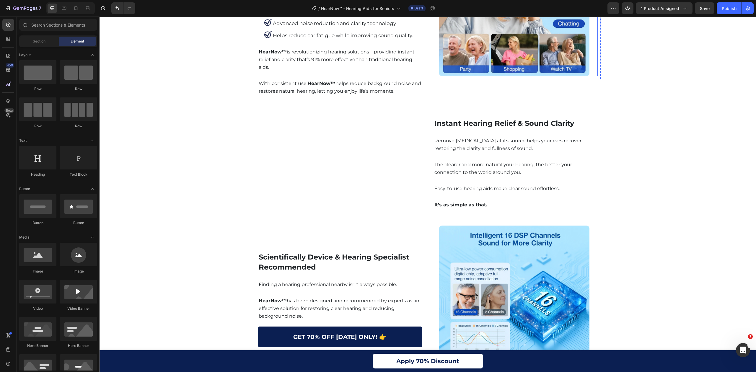
click at [542, 36] on img at bounding box center [514, 1] width 150 height 150
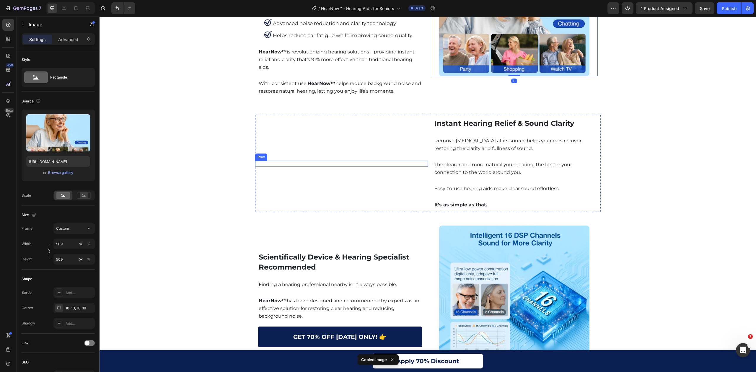
click at [339, 164] on div "Instant Hearing Relief & Sound Clarity Heading Row" at bounding box center [341, 164] width 173 height 6
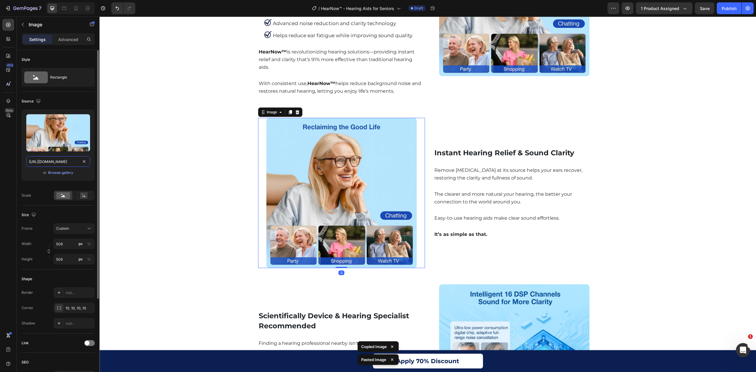
click at [71, 158] on input "[URL][DOMAIN_NAME]" at bounding box center [58, 161] width 64 height 11
paste input "Copy element from Gempages!"
type input "Copy element from Gempages!"
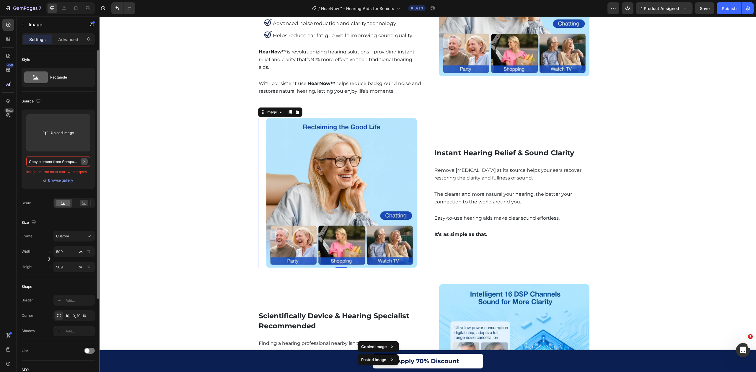
scroll to position [0, 3]
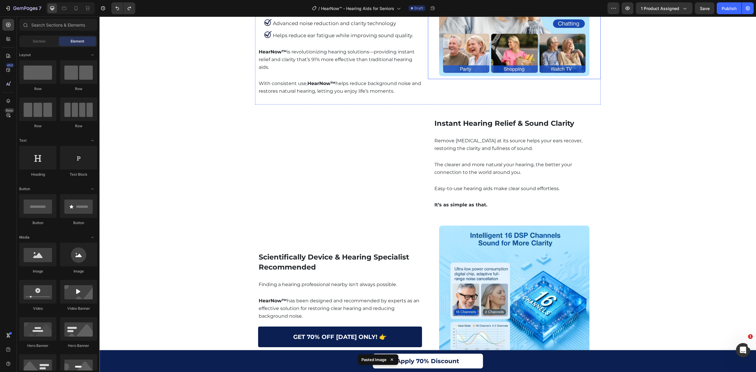
click at [527, 60] on img at bounding box center [514, 1] width 150 height 150
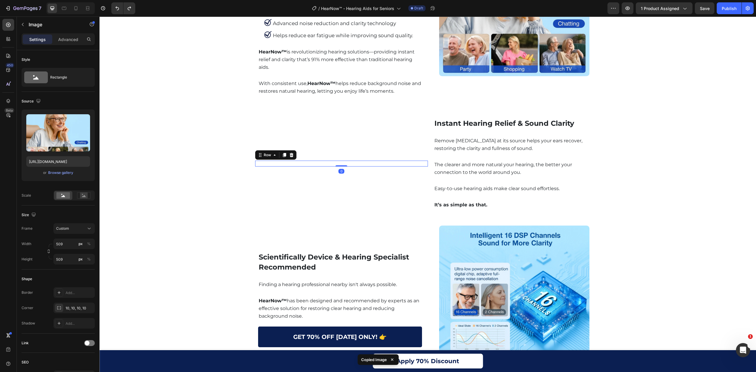
click at [334, 161] on div "Instant Hearing Relief & Sound Clarity Heading Row 0" at bounding box center [341, 164] width 173 height 6
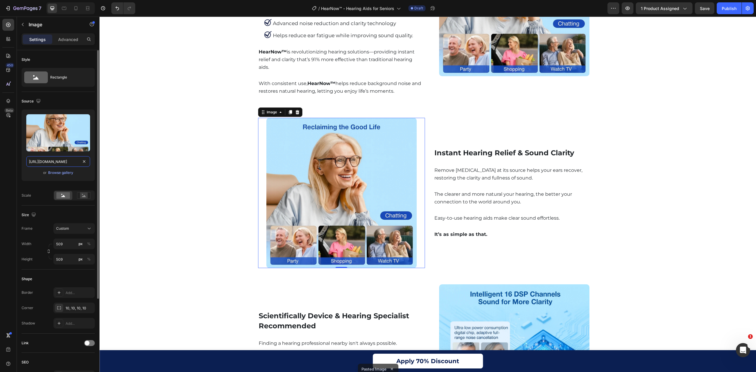
click at [74, 164] on input "[URL][DOMAIN_NAME]" at bounding box center [58, 161] width 64 height 11
paste input "9_49_00_PM.webp?v=1756397983"
type input "[URL][DOMAIN_NAME]"
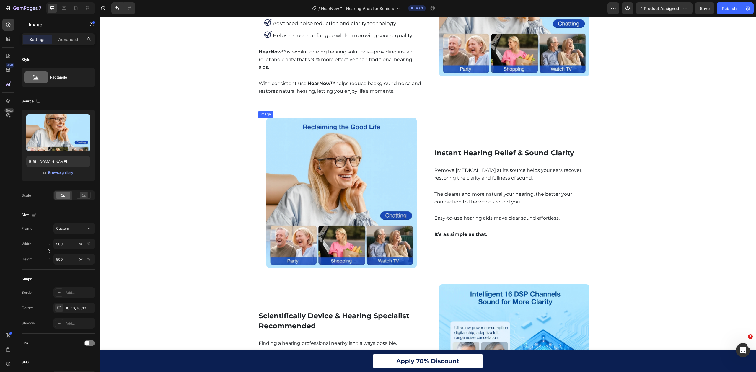
click at [359, 188] on img at bounding box center [341, 193] width 150 height 150
click at [48, 162] on input "[URL][DOMAIN_NAME]" at bounding box center [58, 161] width 64 height 11
paste input "9_49_00_PM.webp?v=1756397983"
type input "[URL][DOMAIN_NAME]"
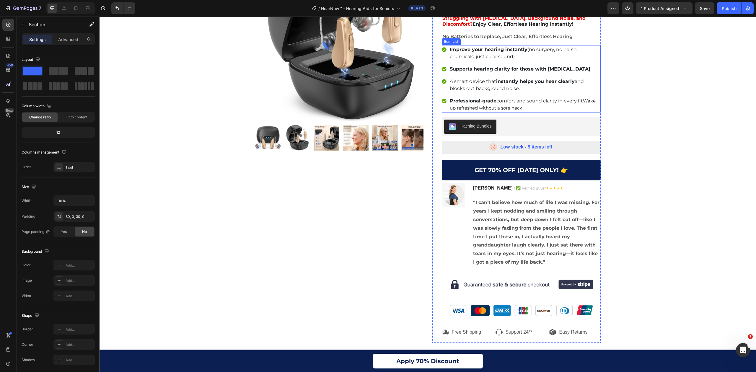
scroll to position [0, 0]
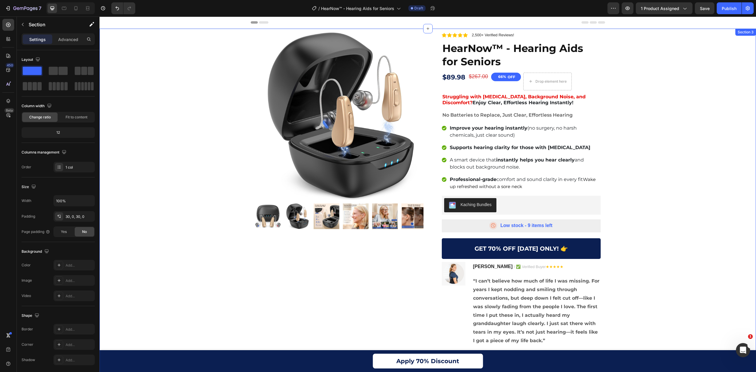
click at [288, 89] on img at bounding box center [339, 116] width 168 height 168
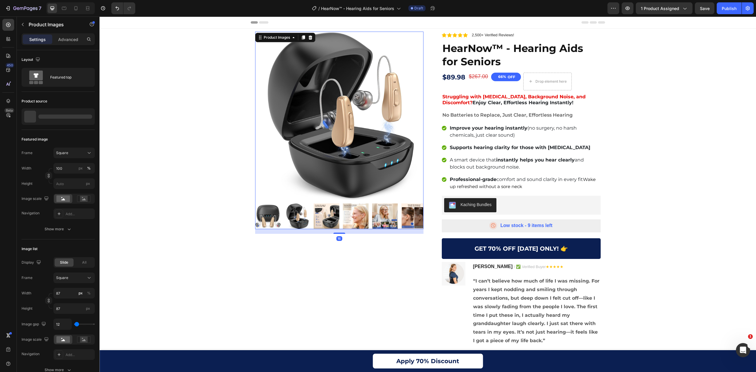
click at [367, 98] on img at bounding box center [339, 116] width 168 height 168
click at [60, 116] on p "HearNow™ - Hearing Aids for Seniors" at bounding box center [65, 116] width 54 height 8
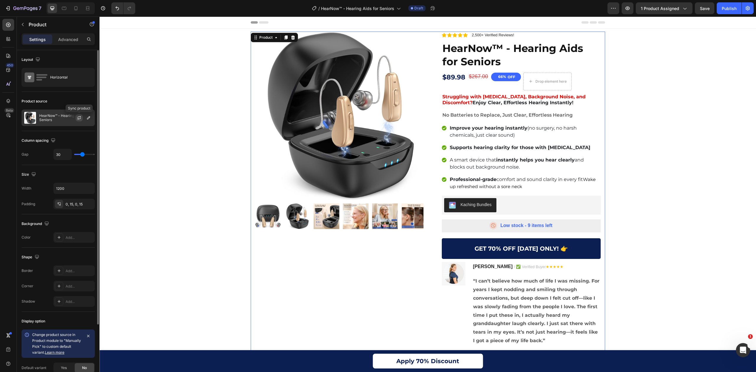
click at [79, 116] on icon "button" at bounding box center [79, 117] width 5 height 5
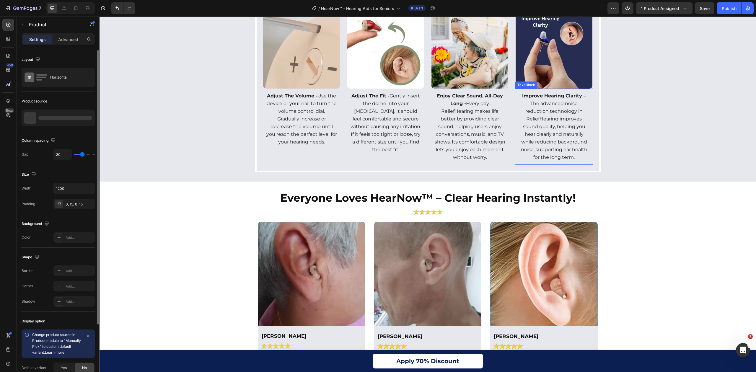
scroll to position [2243, 0]
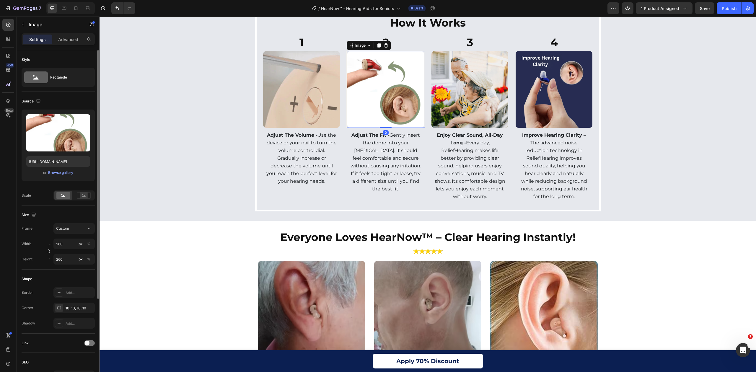
click at [383, 96] on img at bounding box center [385, 89] width 77 height 77
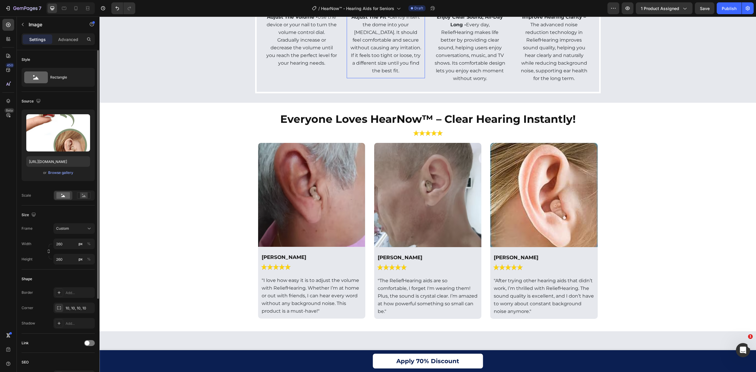
scroll to position [2167, 0]
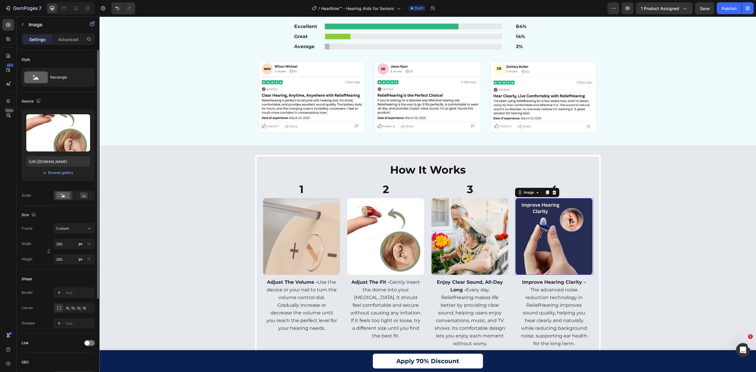
click at [565, 243] on img at bounding box center [553, 236] width 77 height 77
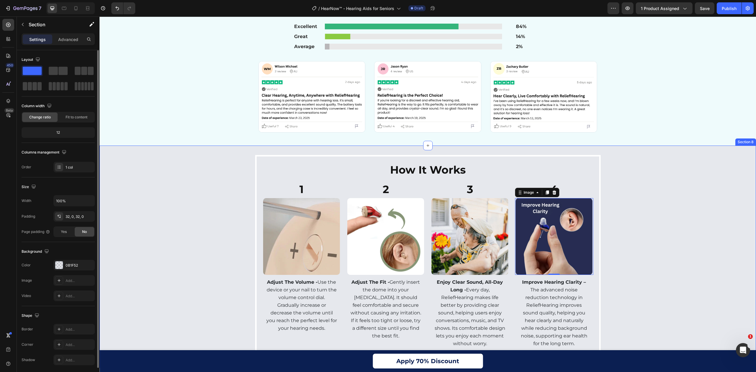
click at [670, 234] on div "How It Works Heading 1 Heading Image Adjust The Volume - Use the device or your…" at bounding box center [427, 256] width 656 height 203
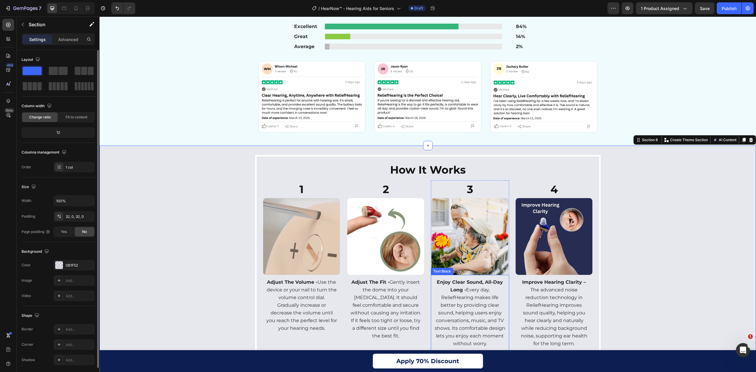
scroll to position [2246, 0]
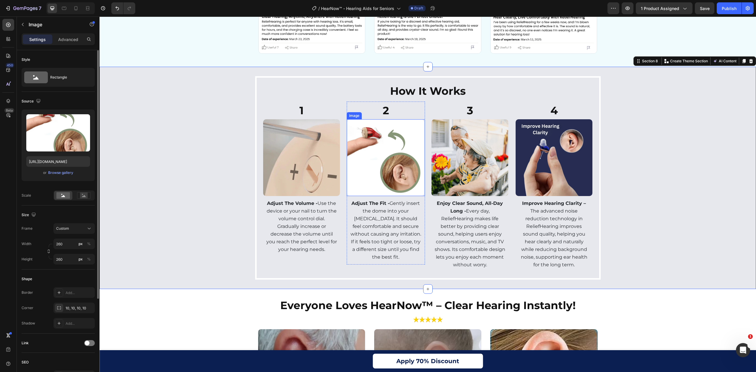
click at [381, 156] on img at bounding box center [385, 157] width 77 height 77
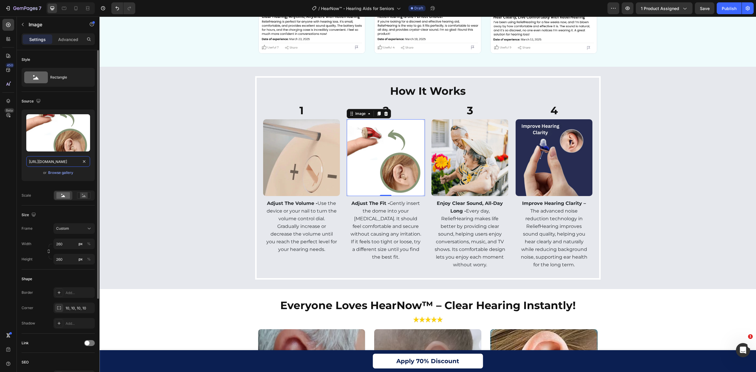
click at [60, 164] on input "[URL][DOMAIN_NAME]" at bounding box center [58, 161] width 64 height 11
paste input "ChatGPT_Image_Aug_28_2025_10_08_19_PM.webp?v=1756399394"
type input "[URL][DOMAIN_NAME]"
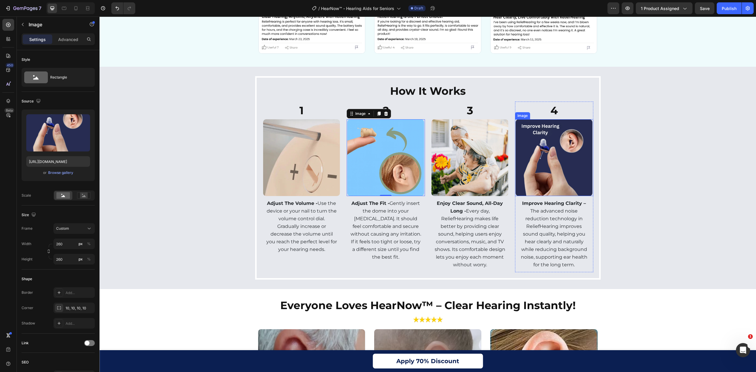
click at [584, 151] on img at bounding box center [553, 157] width 77 height 77
click at [557, 165] on img at bounding box center [553, 157] width 77 height 77
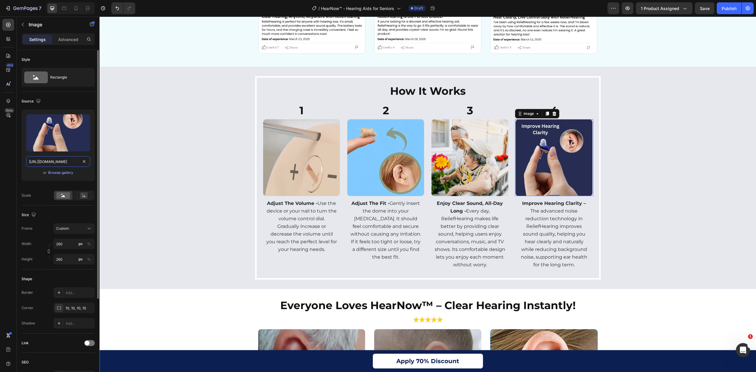
click at [68, 166] on input "[URL][DOMAIN_NAME]" at bounding box center [58, 161] width 64 height 11
paste input "ChatGPT_Image_Aug_28_2025_10_11_58_PM.webp?v=1756399394"
type input "[URL][DOMAIN_NAME]"
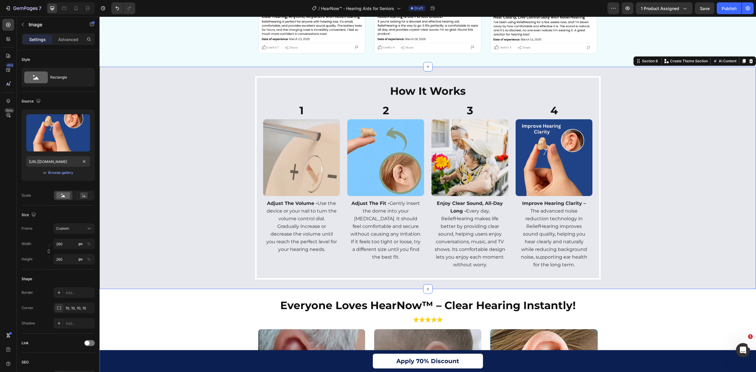
click at [687, 136] on div "How It Works Heading 1 Heading Image Adjust The Volume - Use the device or your…" at bounding box center [427, 177] width 656 height 203
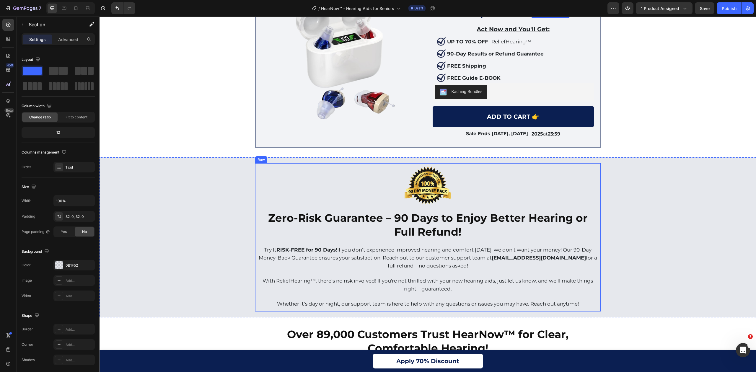
scroll to position [2718, 0]
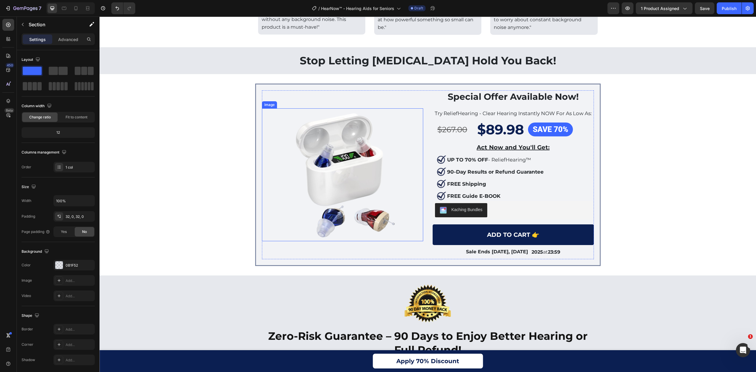
click at [370, 152] on img at bounding box center [342, 174] width 133 height 133
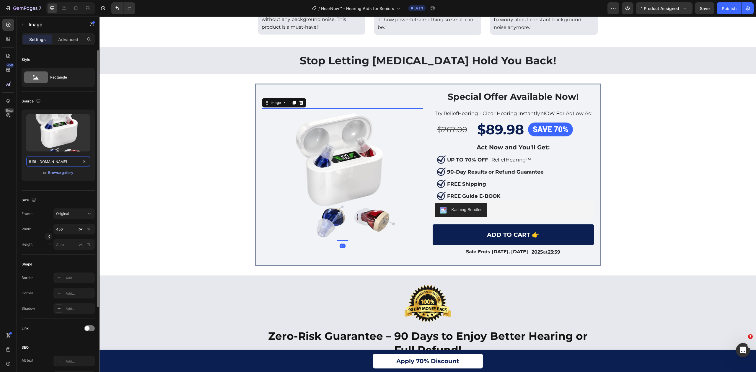
click at [50, 166] on input "[URL][DOMAIN_NAME]" at bounding box center [58, 161] width 64 height 11
click at [72, 173] on div "Browse gallery" at bounding box center [60, 172] width 25 height 5
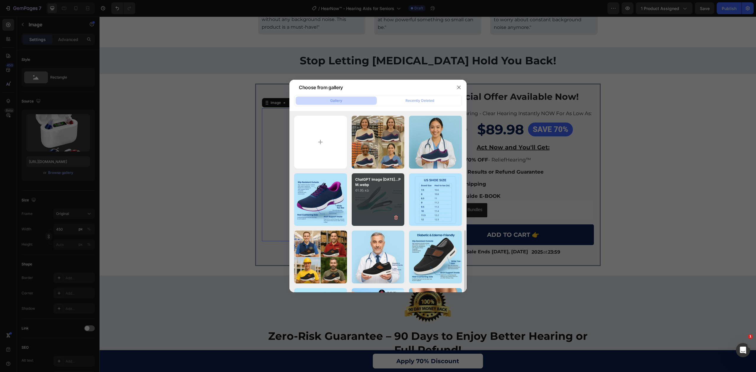
scroll to position [79, 0]
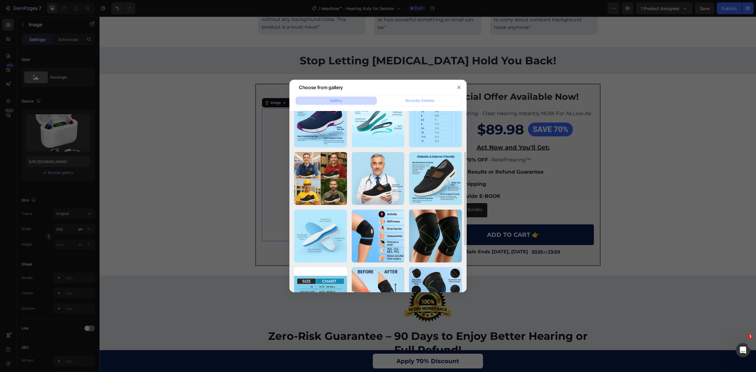
click at [169, 142] on div at bounding box center [378, 186] width 756 height 372
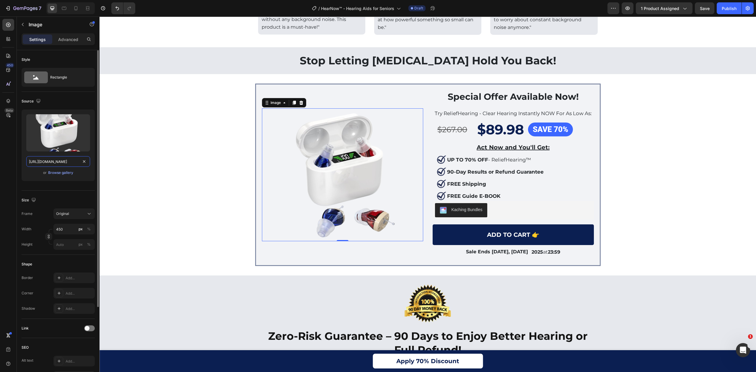
click at [65, 166] on input "[URL][DOMAIN_NAME]" at bounding box center [58, 161] width 64 height 11
paste input "ChatGPT_Image_Aug_28_2025_09_54_32_PM.webp?v=1756398402"
type input "[URL][DOMAIN_NAME]"
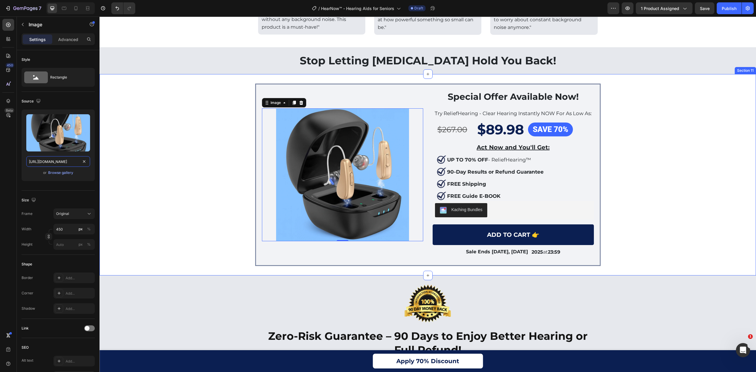
scroll to position [0, 156]
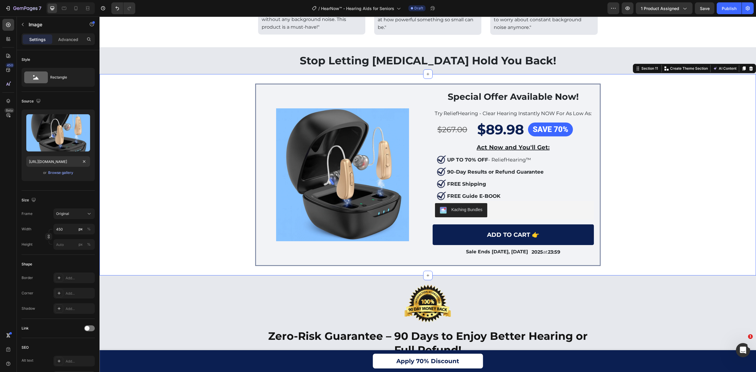
click at [145, 166] on div "Image Special Offer Available Now! Heading Try ReliefHearing - Clear Hearing In…" at bounding box center [427, 175] width 656 height 182
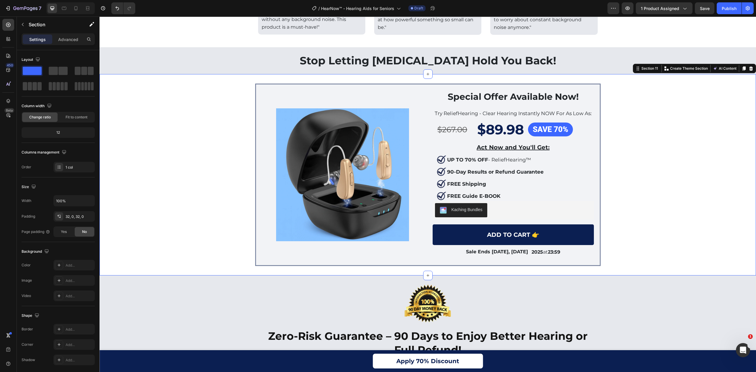
click at [684, 209] on div "Image Special Offer Available Now! Heading Try ReliefHearing - Clear Hearing In…" at bounding box center [427, 175] width 656 height 182
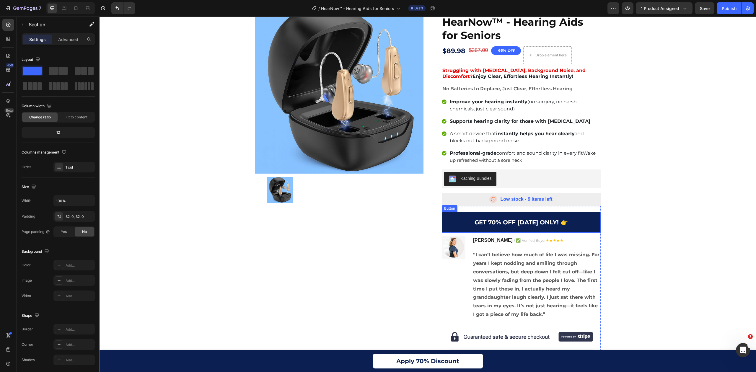
scroll to position [0, 0]
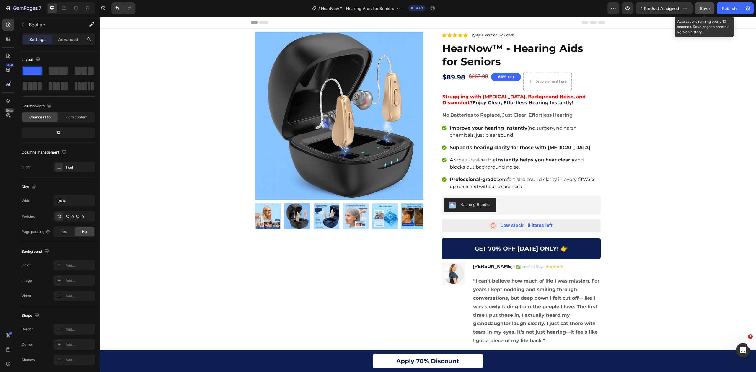
click at [700, 11] on div "Save" at bounding box center [705, 8] width 10 height 6
click at [542, 305] on strong "“I can’t believe how much of life I was missing. For years I kept nodding and s…" at bounding box center [536, 310] width 126 height 65
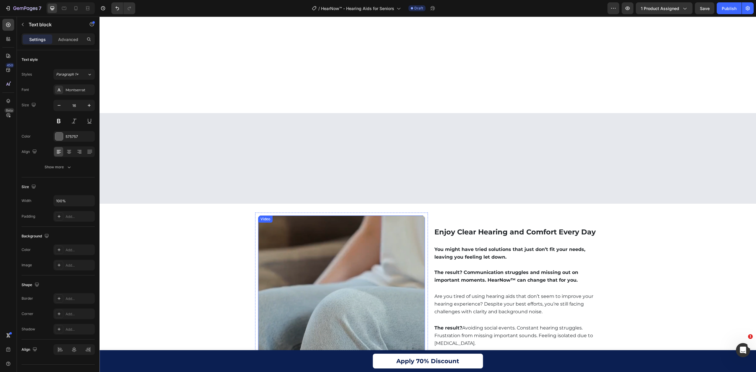
scroll to position [512, 0]
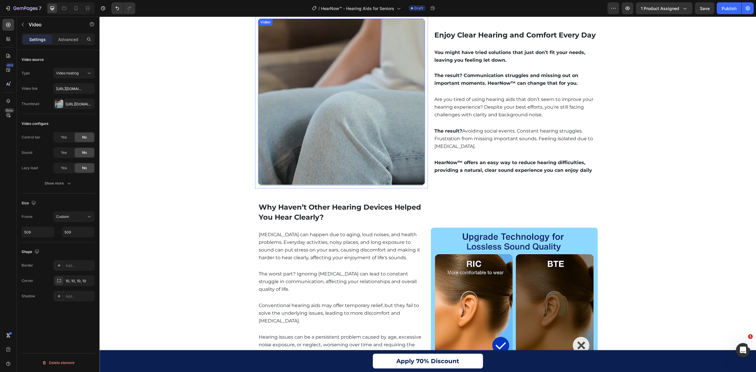
click at [348, 103] on video at bounding box center [341, 102] width 167 height 167
click at [73, 90] on input "[URL][DOMAIN_NAME]" at bounding box center [73, 88] width 41 height 11
paste input "s/files/1/0746/9921/1048/files/[PERSON_NAME]-suits_1.gif?v=1756399825"
type input "[URL][DOMAIN_NAME][PERSON_NAME]"
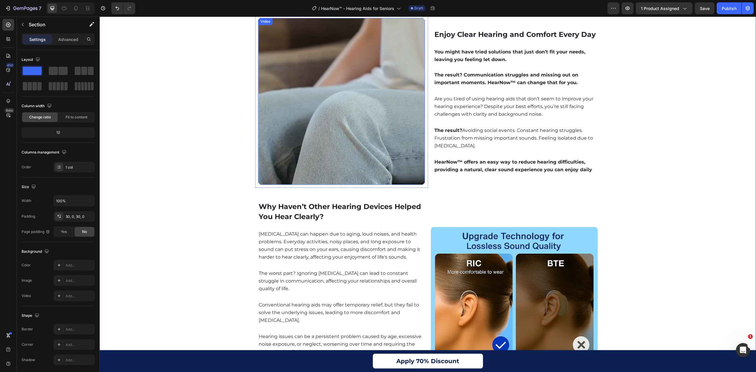
scroll to position [354, 0]
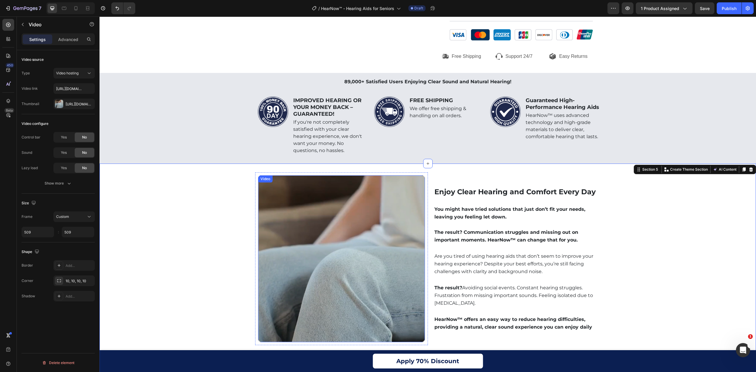
click at [345, 218] on video at bounding box center [341, 258] width 167 height 167
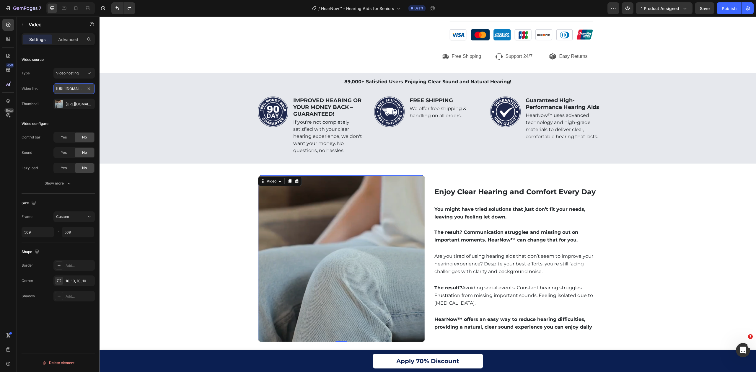
click at [72, 90] on input "[URL][DOMAIN_NAME]" at bounding box center [73, 88] width 41 height 11
paste input "s/files/1/0746/9921/1048/files/[PERSON_NAME]-suits_1.gif?v=1756399825"
type input "[URL][DOMAIN_NAME]"
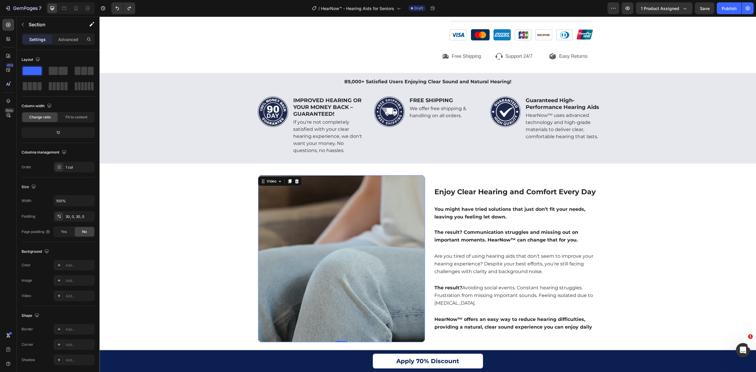
click at [318, 231] on video at bounding box center [341, 258] width 167 height 167
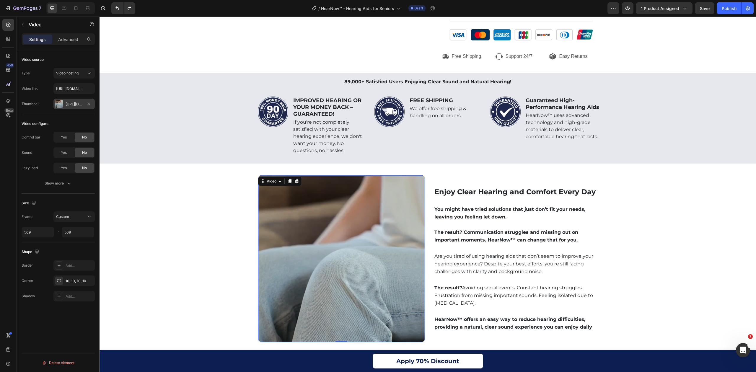
click at [75, 109] on div "[URL][DOMAIN_NAME]" at bounding box center [73, 104] width 41 height 11
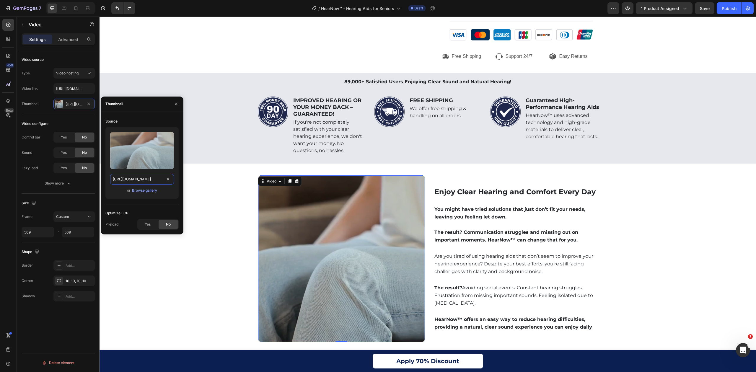
click at [135, 177] on input "[URL][DOMAIN_NAME]" at bounding box center [142, 179] width 64 height 11
paste input "[PERSON_NAME]-suits_1.gif?v=1756399825"
type input "[URL][DOMAIN_NAME][PERSON_NAME]"
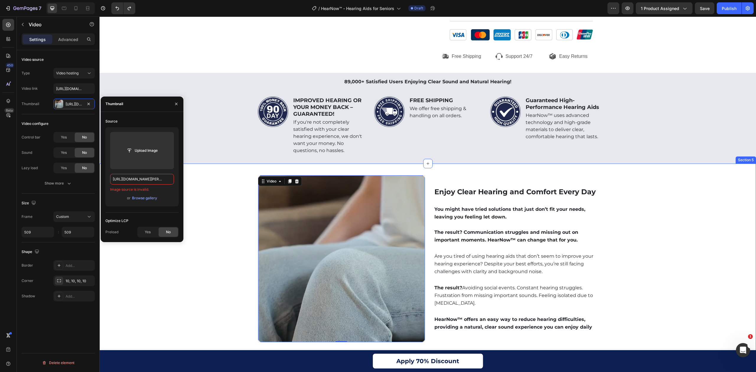
drag, startPoint x: 266, startPoint y: 245, endPoint x: 163, endPoint y: 244, distance: 102.7
click at [146, 177] on input "[URL][DOMAIN_NAME][PERSON_NAME]" at bounding box center [142, 179] width 64 height 11
click at [177, 101] on button "button" at bounding box center [175, 103] width 9 height 9
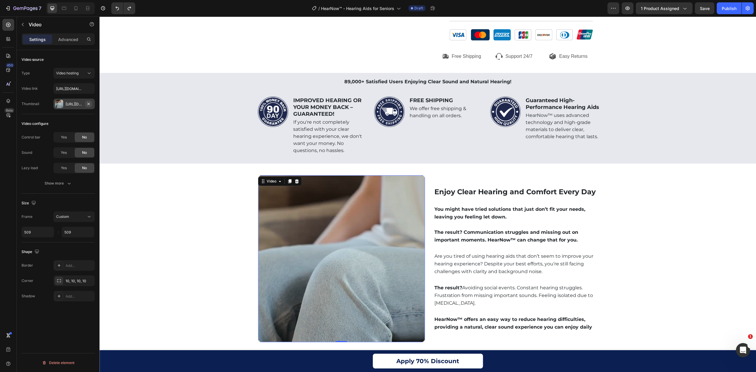
click at [89, 106] on icon "button" at bounding box center [88, 104] width 5 height 5
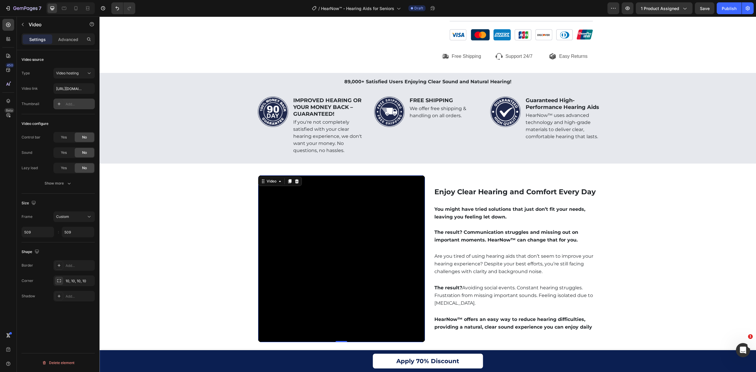
click at [313, 257] on video at bounding box center [341, 258] width 167 height 167
click at [68, 93] on input "[URL][DOMAIN_NAME]" at bounding box center [73, 88] width 41 height 11
click at [53, 103] on div "Add..." at bounding box center [73, 104] width 41 height 11
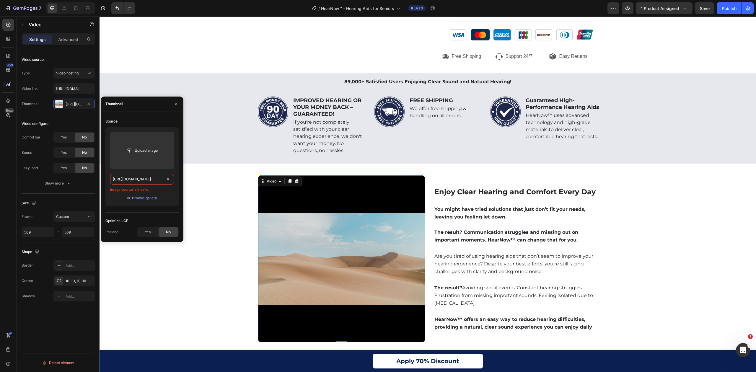
click at [154, 176] on input "[URL][DOMAIN_NAME]" at bounding box center [142, 179] width 64 height 11
paste input "[DOMAIN_NAME][URL][PERSON_NAME]"
type input "[URL][DOMAIN_NAME][PERSON_NAME]"
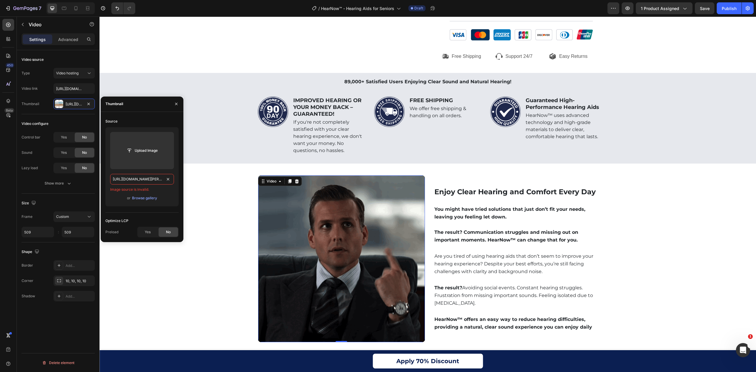
scroll to position [0, 112]
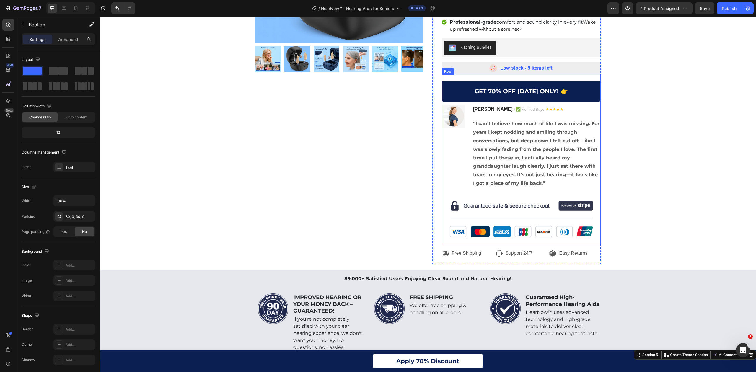
scroll to position [0, 0]
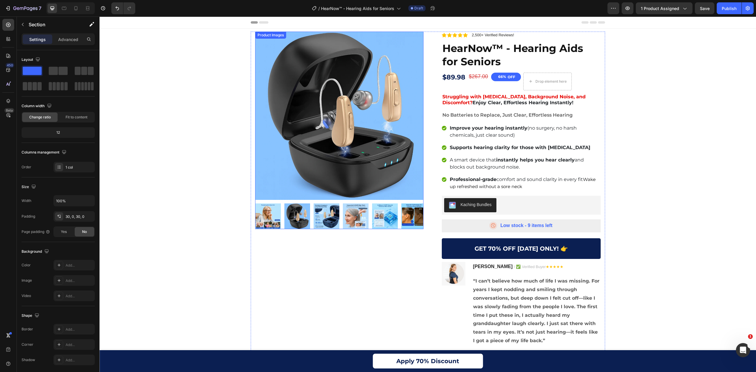
click at [381, 134] on img at bounding box center [339, 116] width 168 height 168
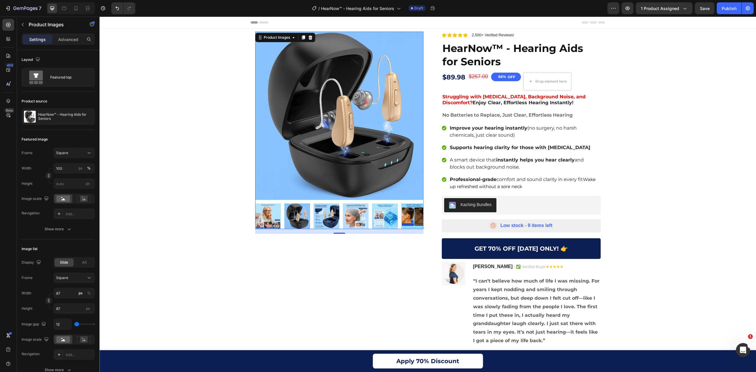
click at [390, 118] on img at bounding box center [339, 116] width 168 height 168
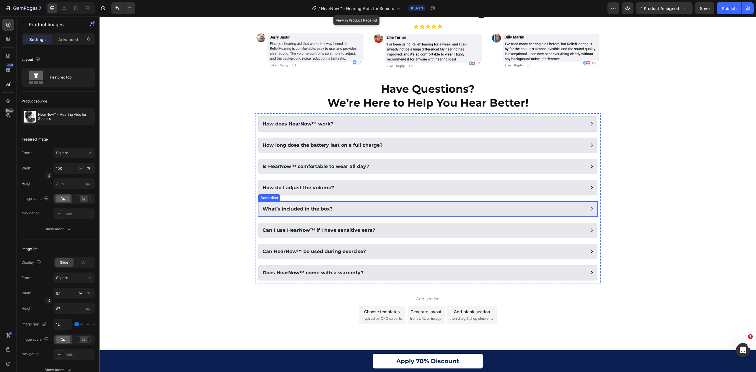
scroll to position [3017, 0]
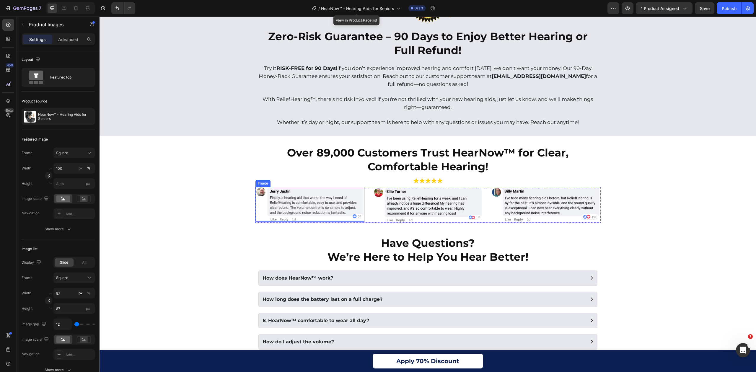
click at [317, 203] on img at bounding box center [309, 204] width 109 height 35
